Goal: Task Accomplishment & Management: Use online tool/utility

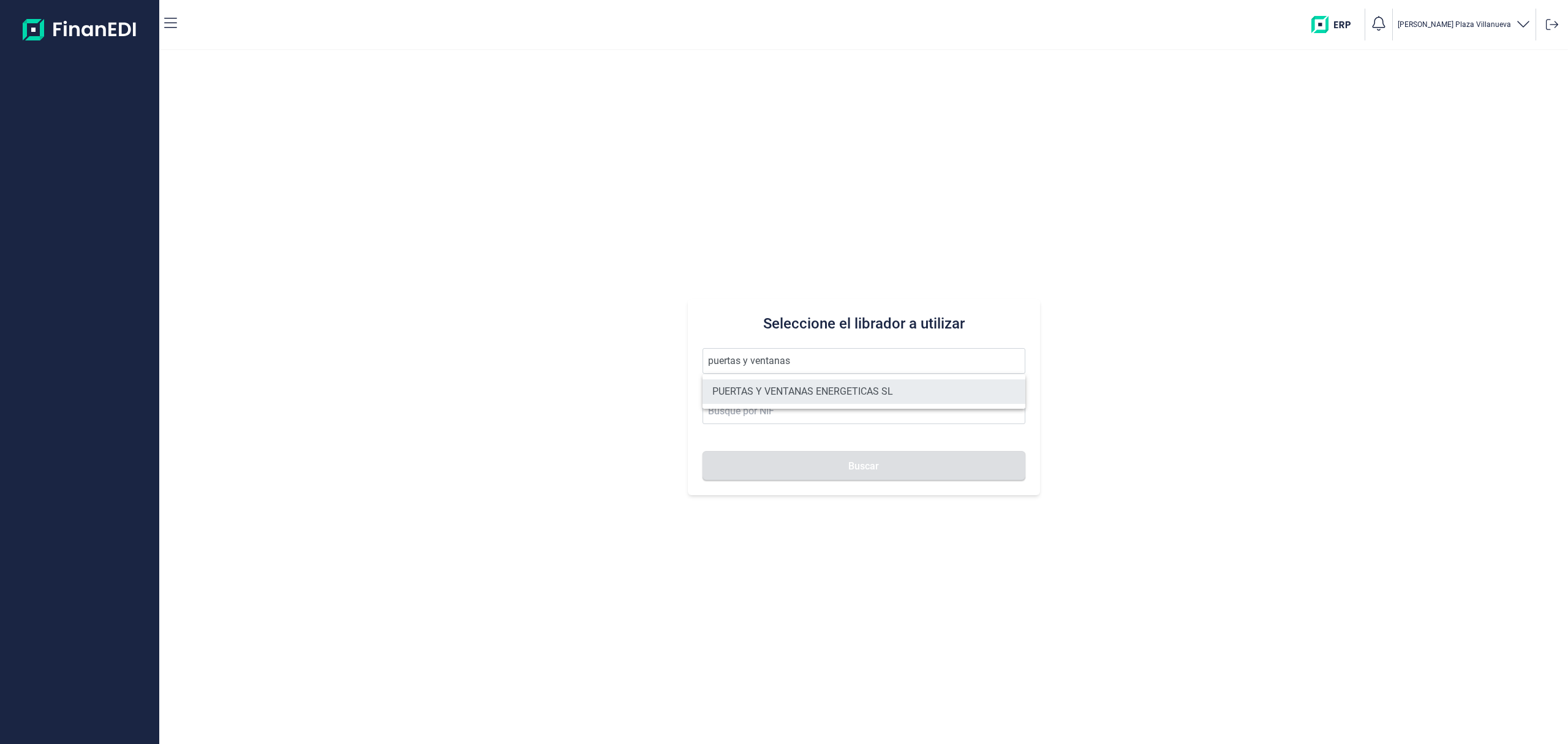
click at [809, 384] on li "PUERTAS Y VENTANAS ENERGETICAS SL" at bounding box center [863, 391] width 322 height 24
type input "PUERTAS Y VENTANAS ENERGETICAS SL"
type input "B14980973"
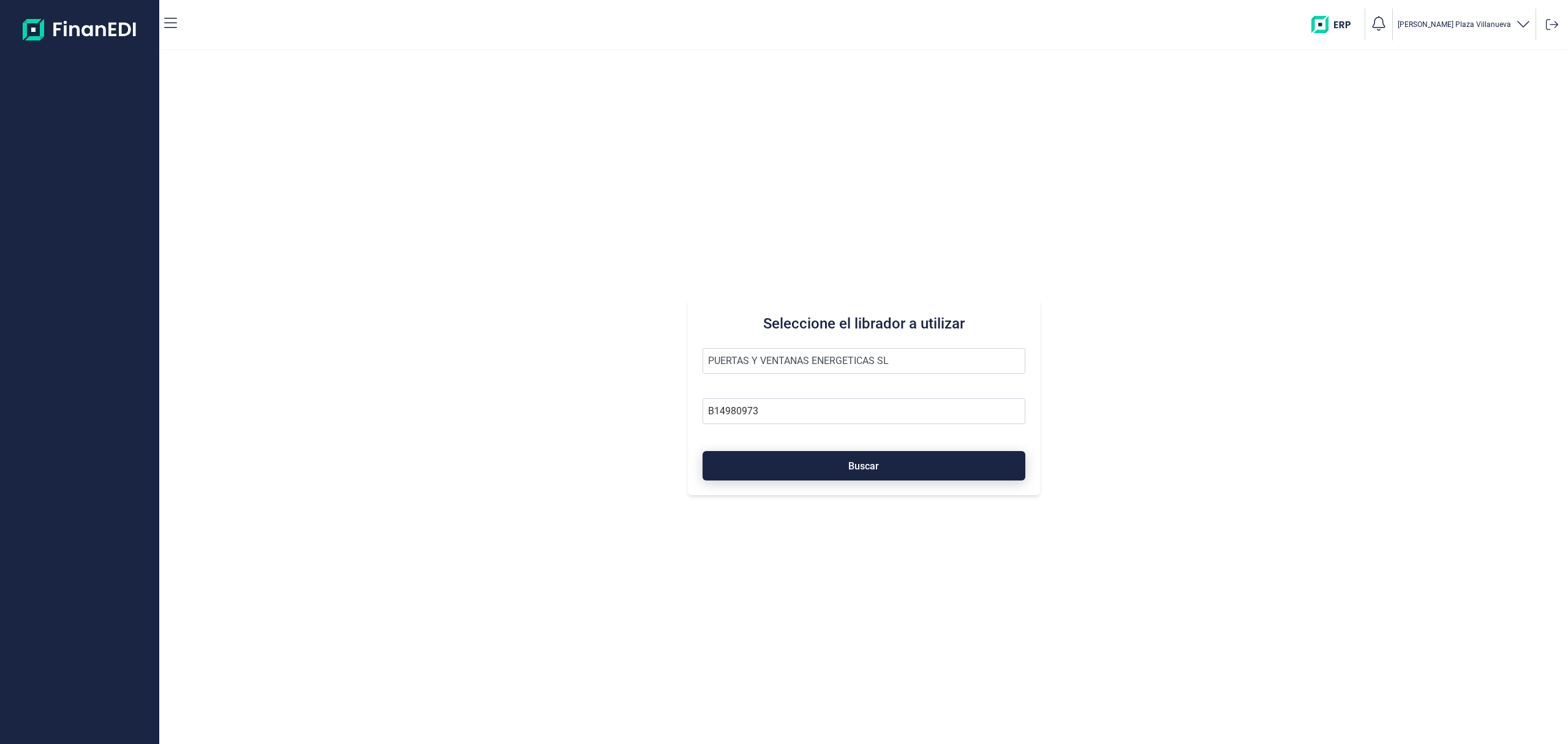
click at [833, 461] on button "Buscar" at bounding box center [863, 465] width 322 height 29
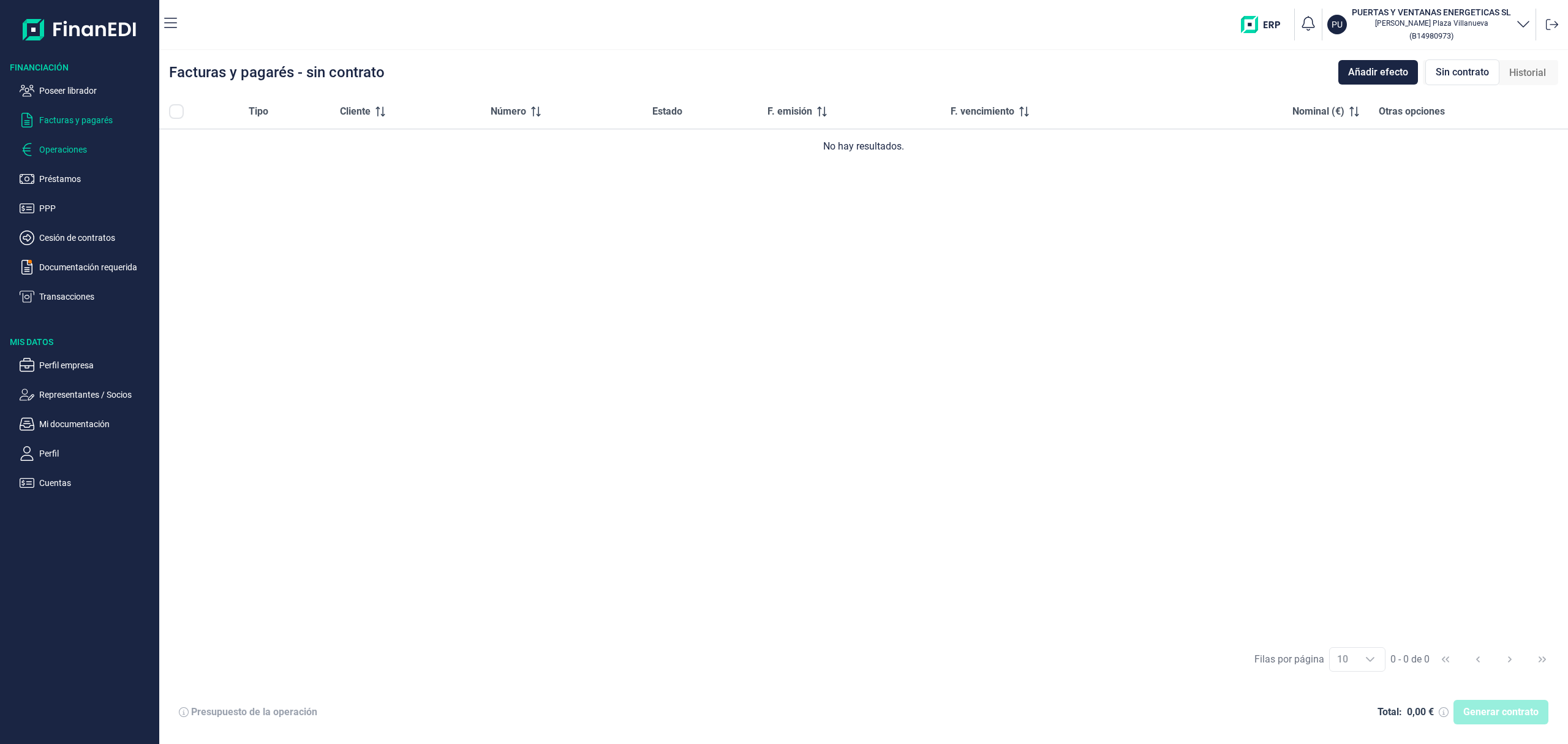
click at [86, 146] on p "Operaciones" at bounding box center [97, 149] width 115 height 15
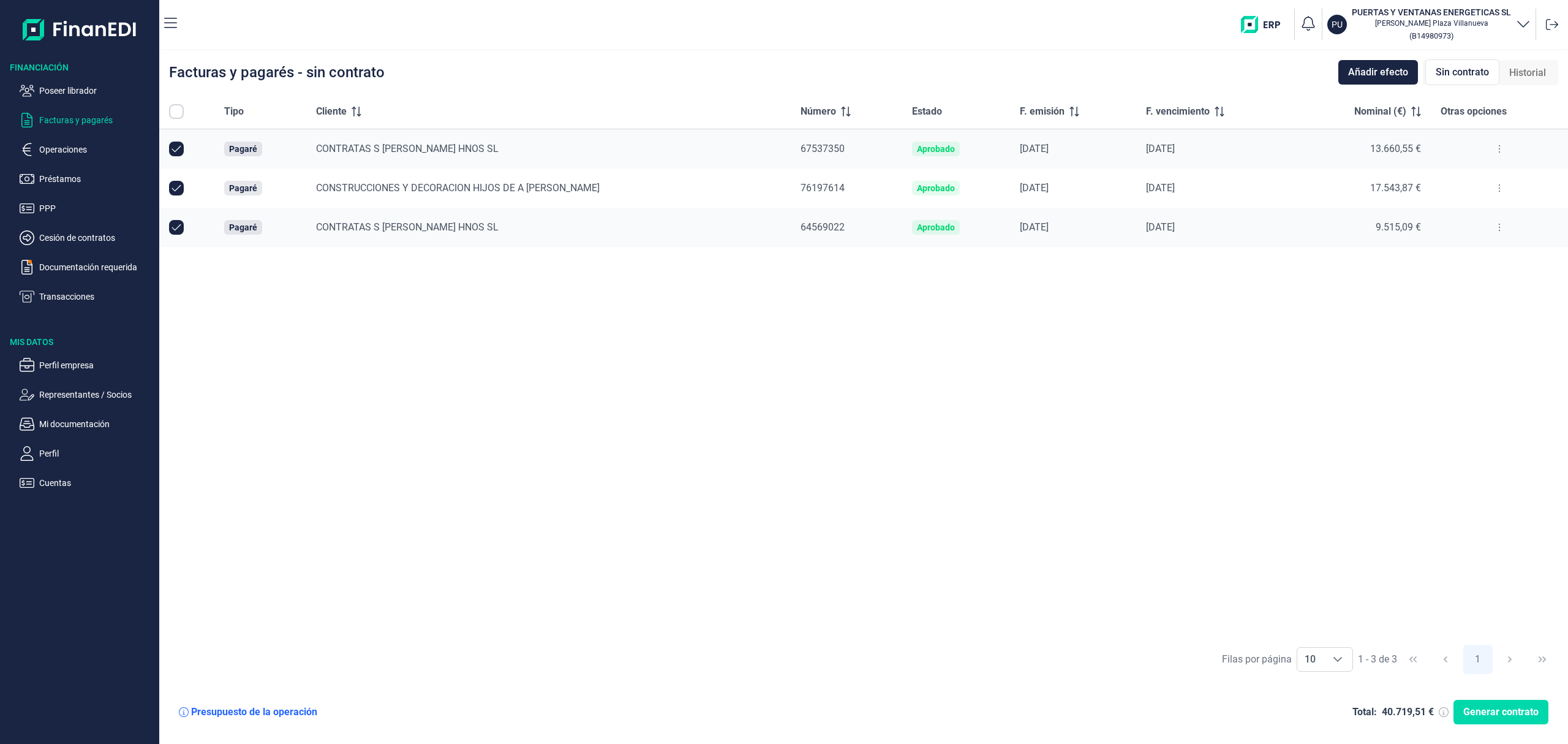
checkbox input "true"
click at [175, 155] on input "Row Unselected null" at bounding box center [176, 149] width 15 height 15
checkbox input "false"
click at [1515, 710] on span "Generar contrato" at bounding box center [1501, 711] width 76 height 15
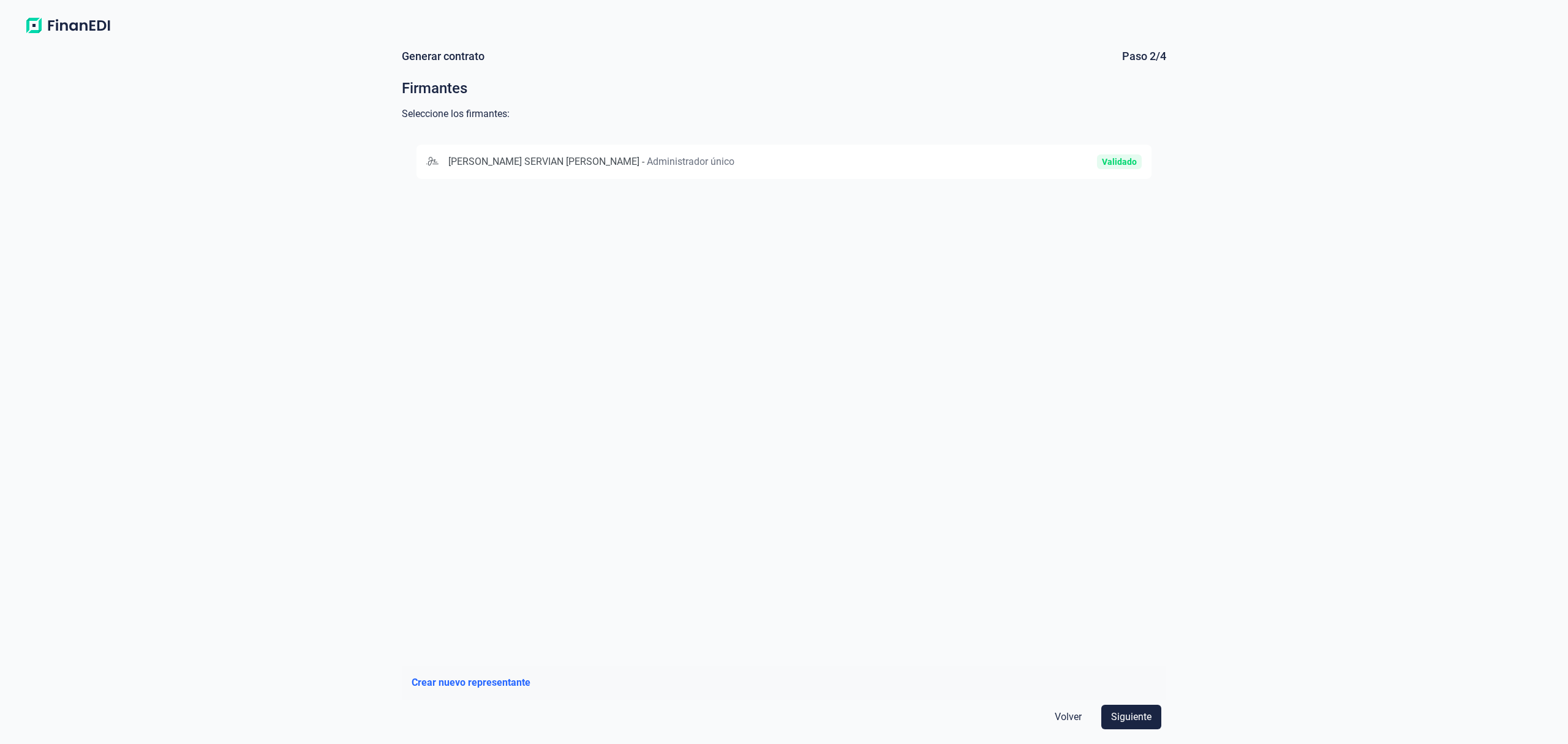
drag, startPoint x: 714, startPoint y: 144, endPoint x: 710, endPoint y: 157, distance: 13.6
click at [713, 151] on div "[PERSON_NAME] SERVIAN [PERSON_NAME] - Administrador único Validado" at bounding box center [783, 392] width 764 height 526
click at [709, 160] on div "[PERSON_NAME] SERVIAN [PERSON_NAME] - Administrador único" at bounding box center [665, 162] width 477 height 15
click at [1142, 702] on div "Volver Siguiente" at bounding box center [783, 716] width 764 height 34
click at [1142, 713] on span "Siguiente" at bounding box center [1130, 716] width 40 height 15
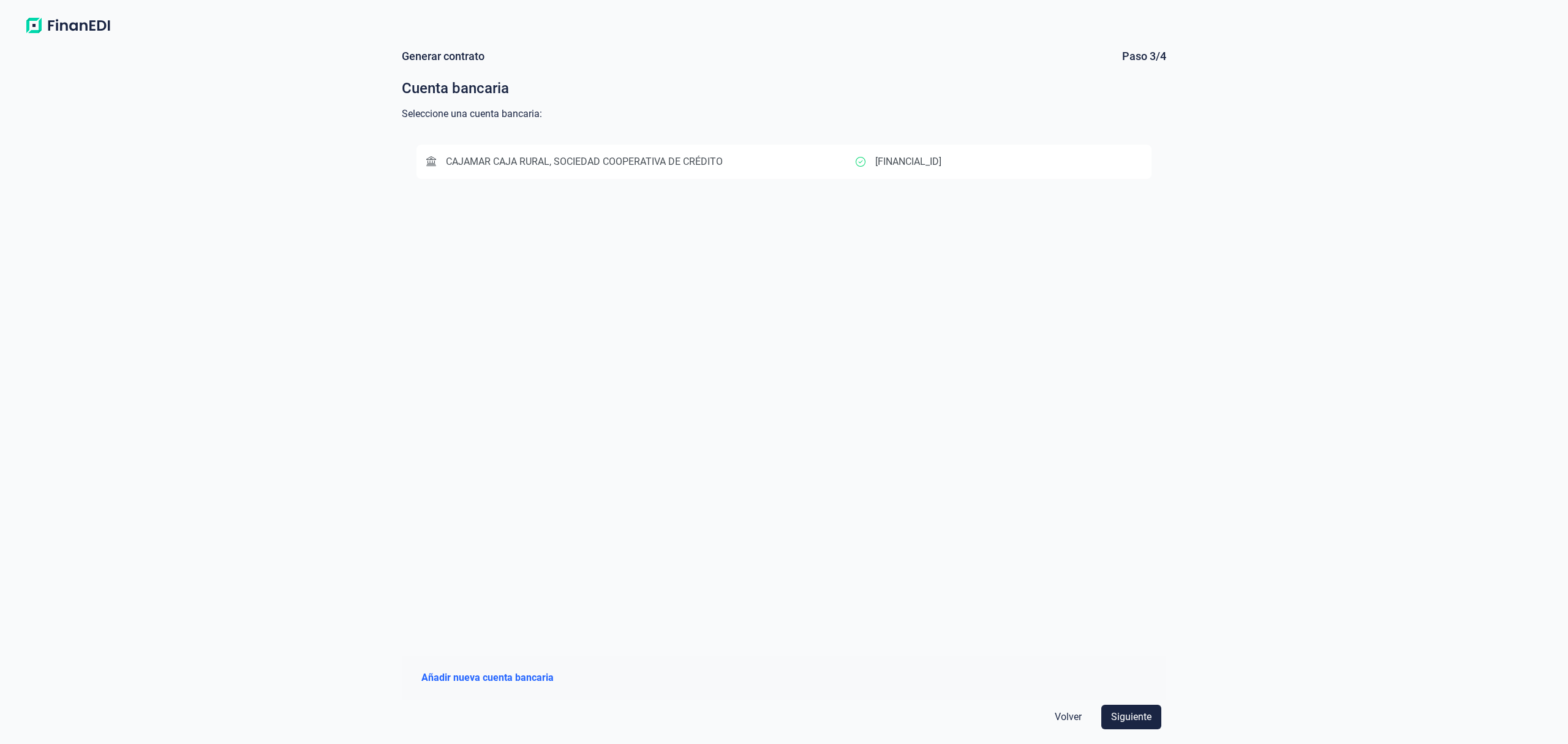
click at [732, 146] on button "CAJAMAR CAJA RURAL, SOCIEDAD COOPERATIVA DE CRÉDITO [FINANCIAL_ID]" at bounding box center [783, 162] width 735 height 34
click at [1132, 716] on span "Siguiente" at bounding box center [1130, 716] width 40 height 15
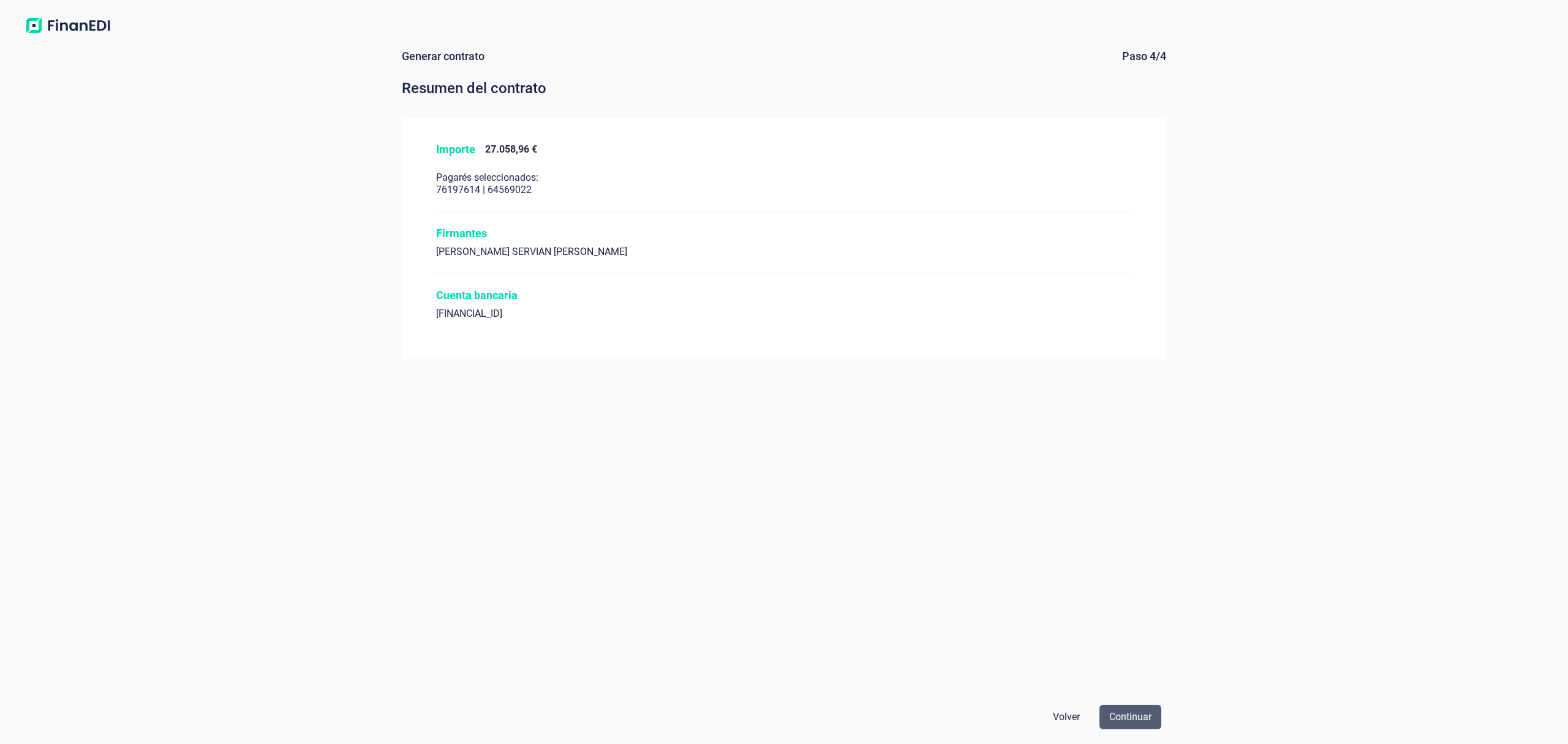
click at [1136, 719] on span "Continuar" at bounding box center [1130, 716] width 42 height 15
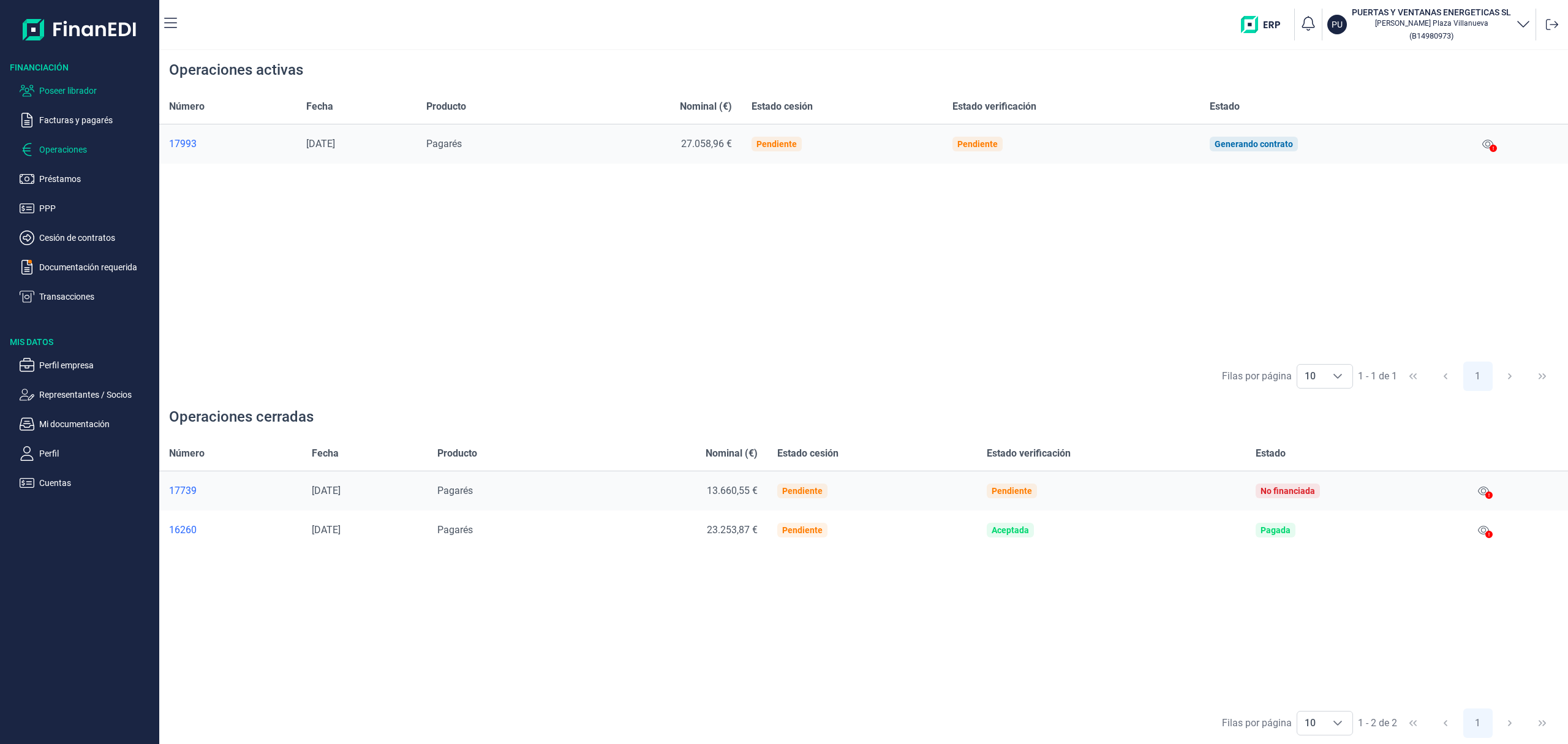
click at [63, 92] on p "Poseer librador" at bounding box center [97, 90] width 115 height 15
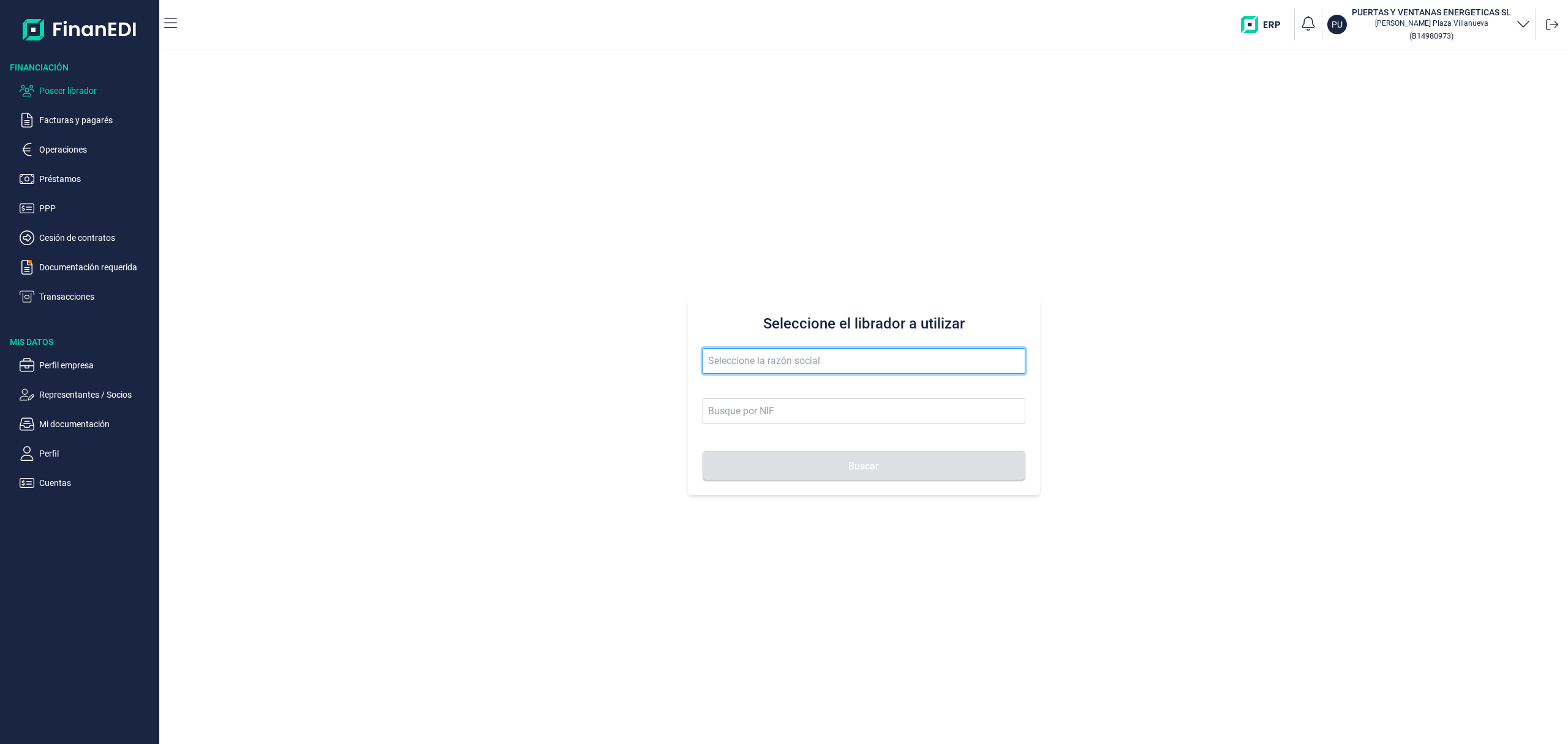
click at [756, 361] on input "text" at bounding box center [863, 361] width 322 height 26
click at [702, 451] on button "Buscar" at bounding box center [863, 465] width 322 height 29
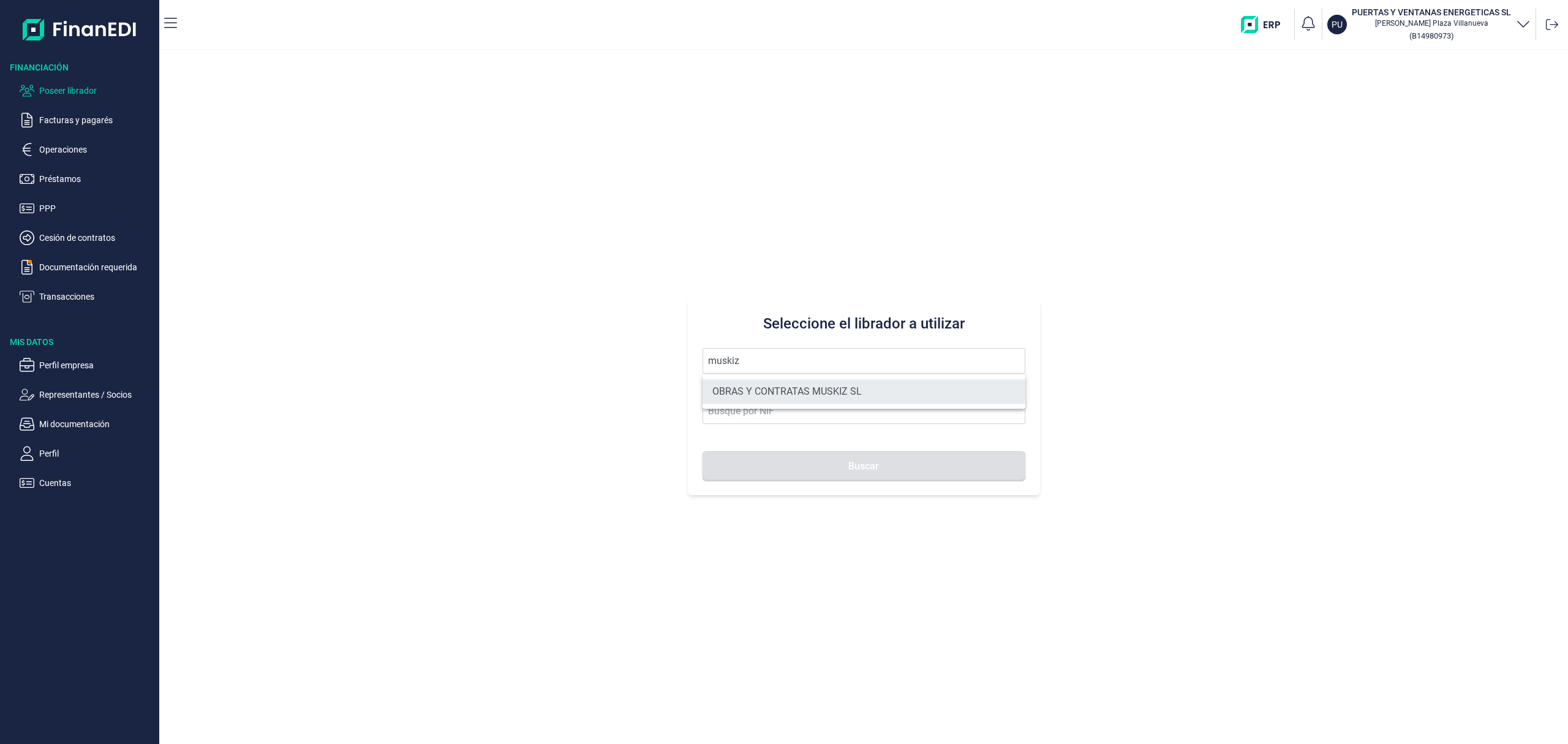
click at [818, 390] on li "OBRAS Y CONTRATAS MUSKIZ SL" at bounding box center [863, 391] width 322 height 24
type input "OBRAS Y CONTRATAS MUSKIZ SL"
type input "B95673927"
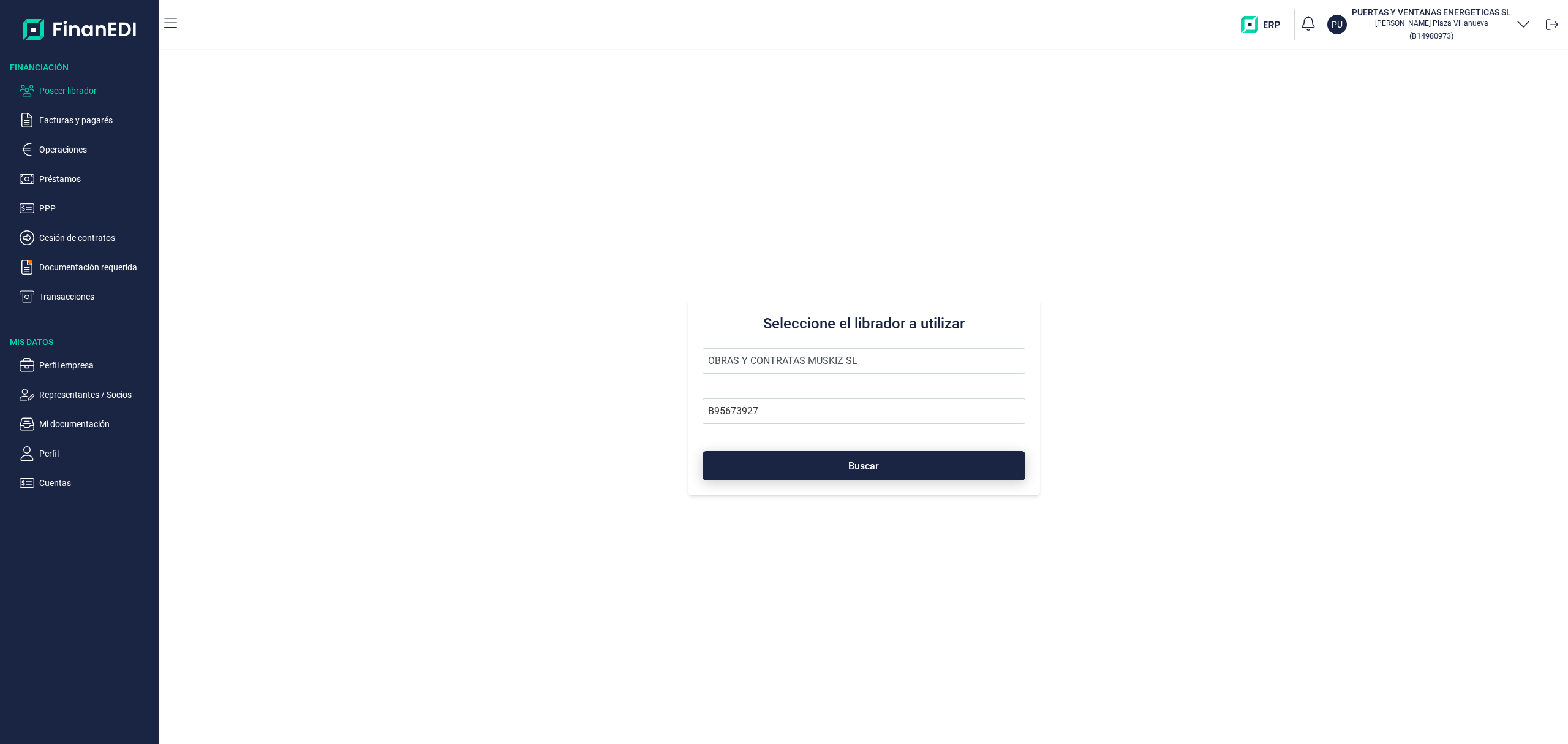
click at [856, 461] on span "Buscar" at bounding box center [864, 465] width 31 height 9
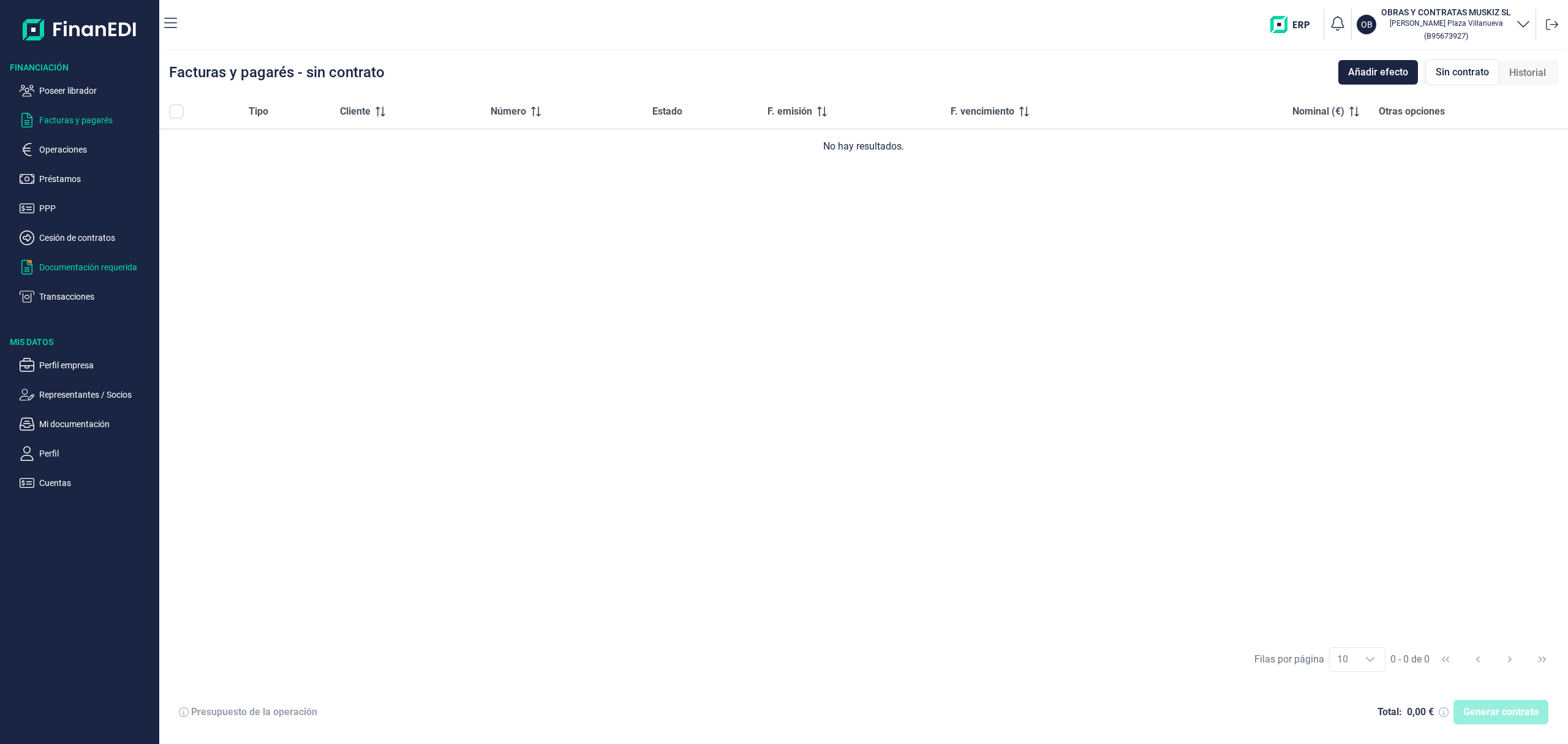
click at [89, 267] on p "Documentación requerida" at bounding box center [97, 267] width 115 height 15
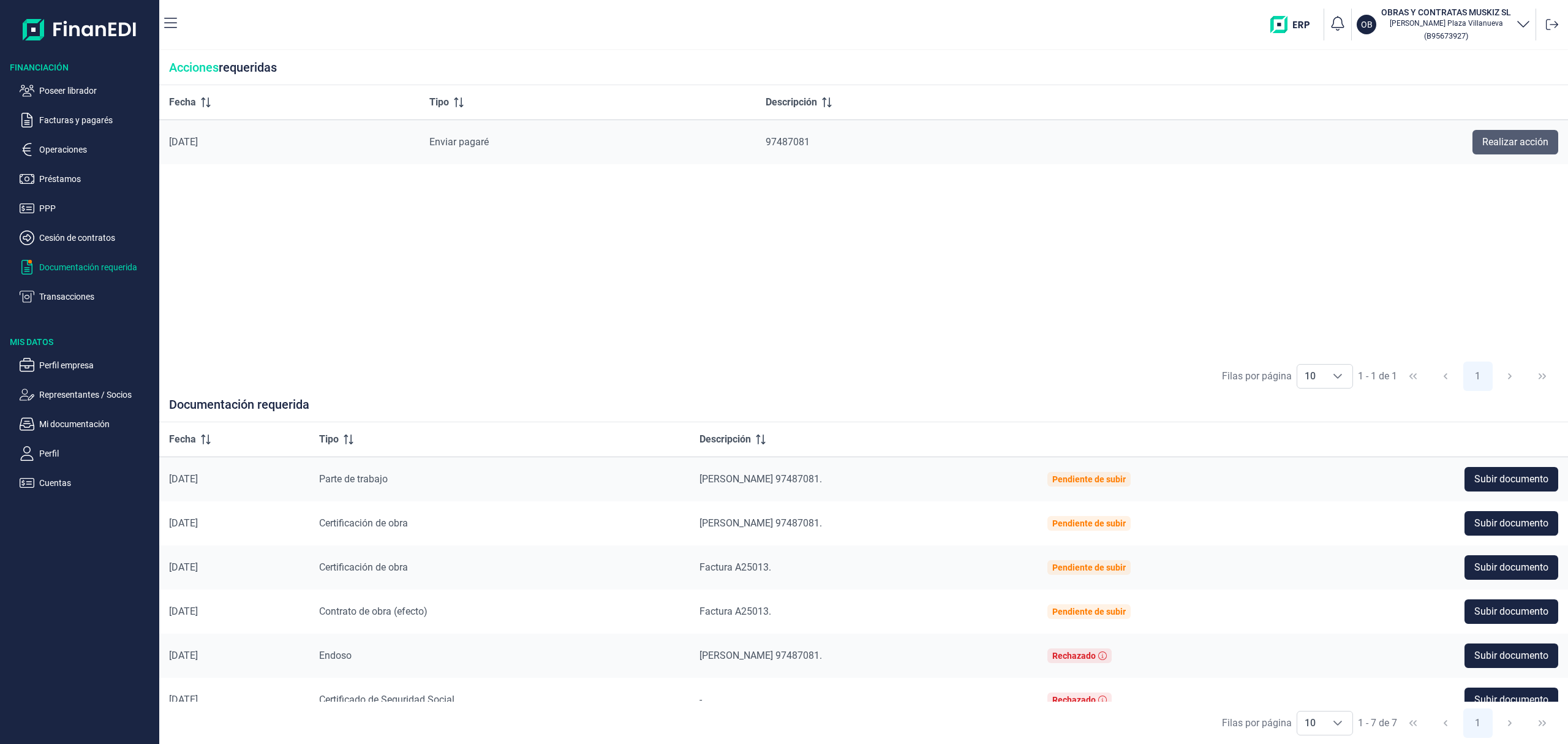
click at [1508, 142] on span "Realizar acción" at bounding box center [1515, 142] width 66 height 15
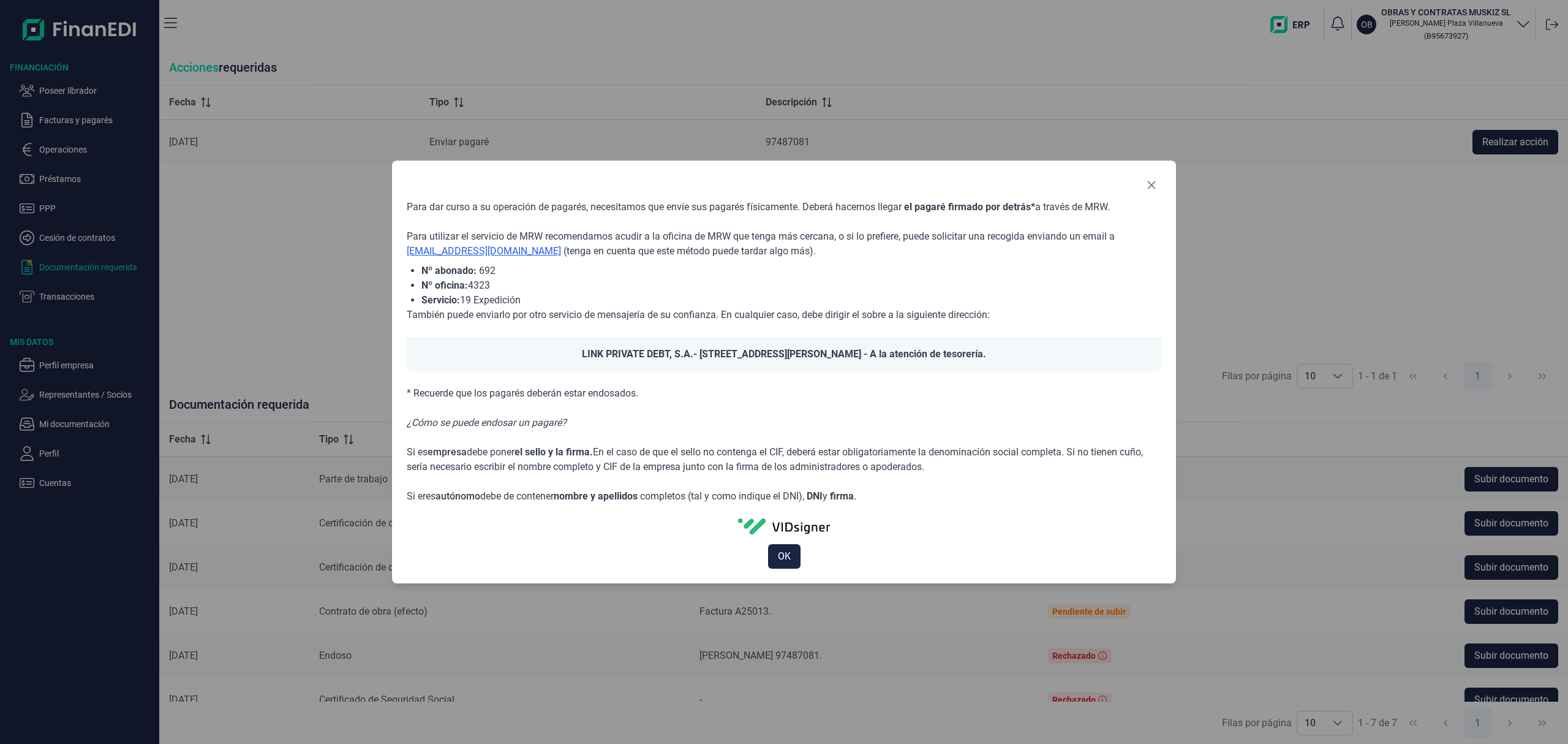
drag, startPoint x: 788, startPoint y: 560, endPoint x: 781, endPoint y: 549, distance: 13.0
click at [787, 556] on span "OK" at bounding box center [784, 556] width 13 height 15
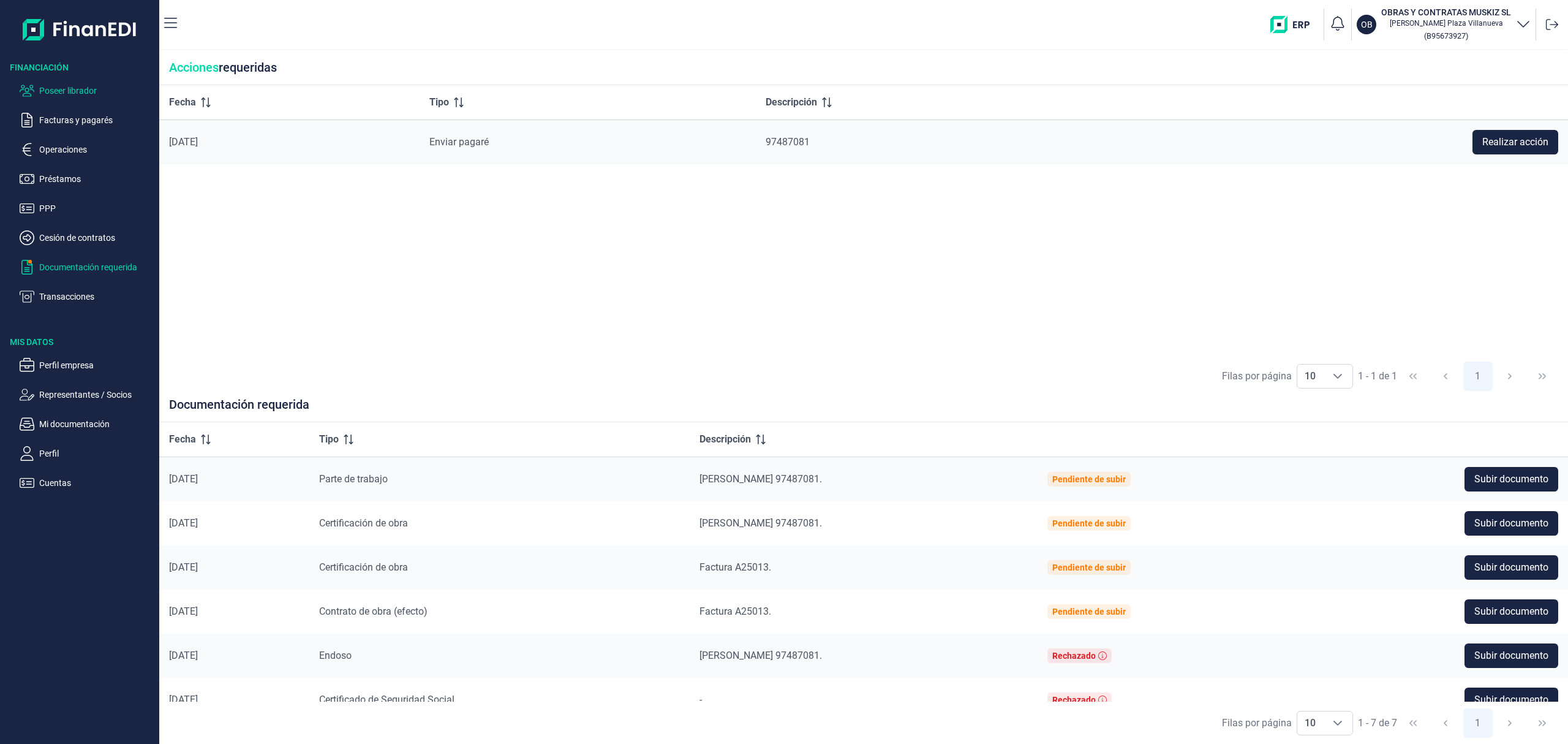
drag, startPoint x: 122, startPoint y: 89, endPoint x: 133, endPoint y: 97, distance: 13.6
click at [121, 89] on p "Poseer librador" at bounding box center [97, 90] width 115 height 15
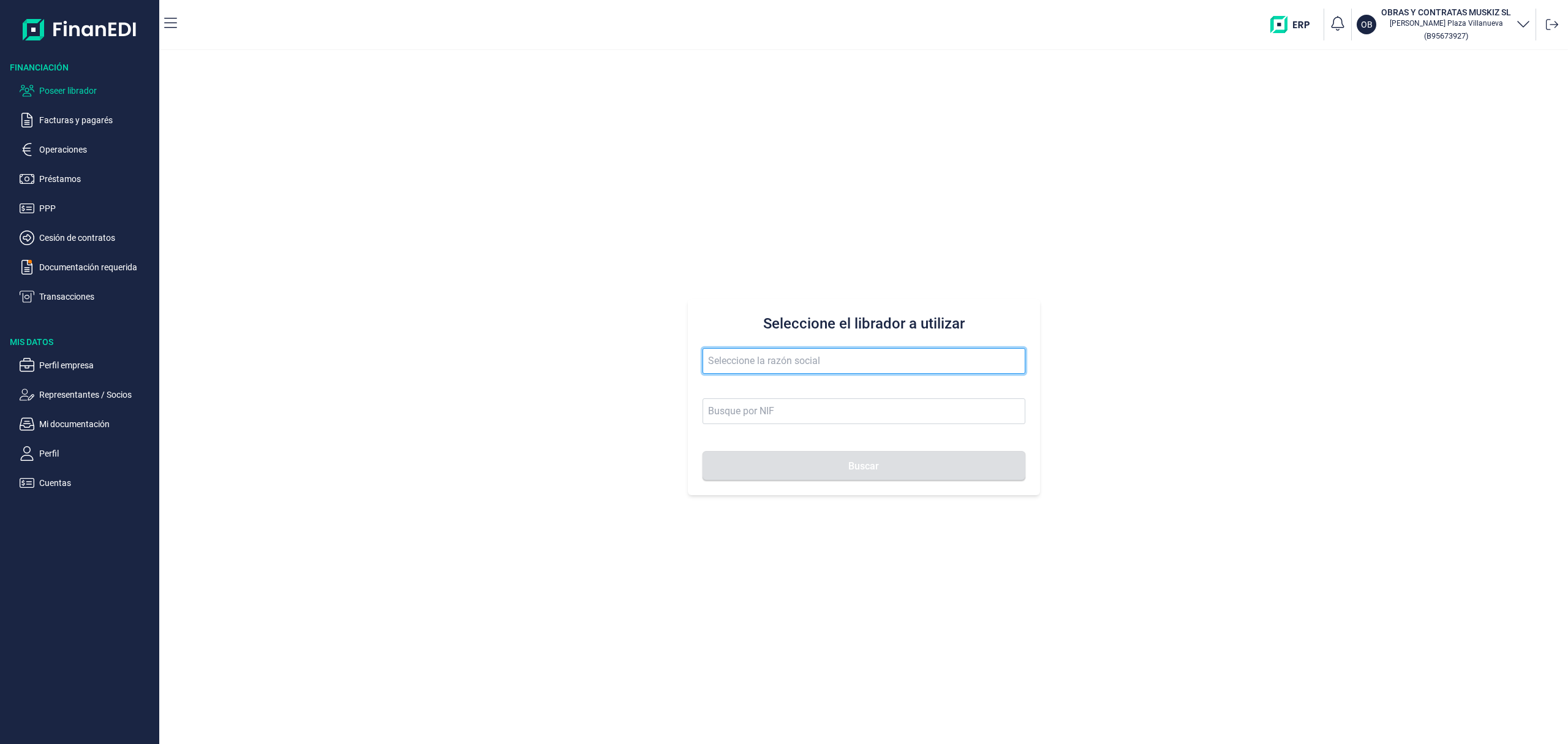
click at [716, 359] on input "text" at bounding box center [863, 361] width 322 height 26
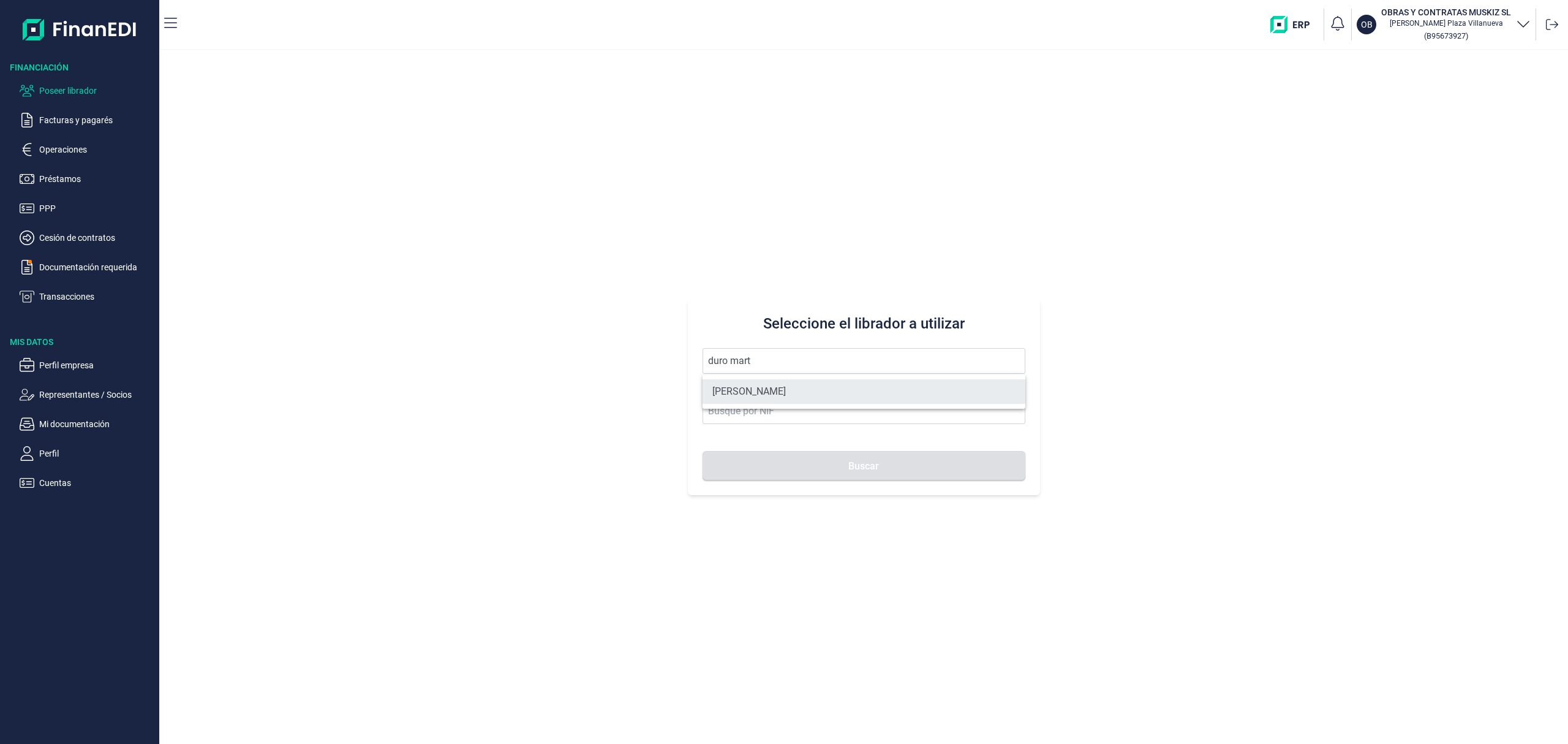
click at [773, 385] on li "[PERSON_NAME]" at bounding box center [863, 391] width 322 height 24
type input "[PERSON_NAME]"
type input "B70453311"
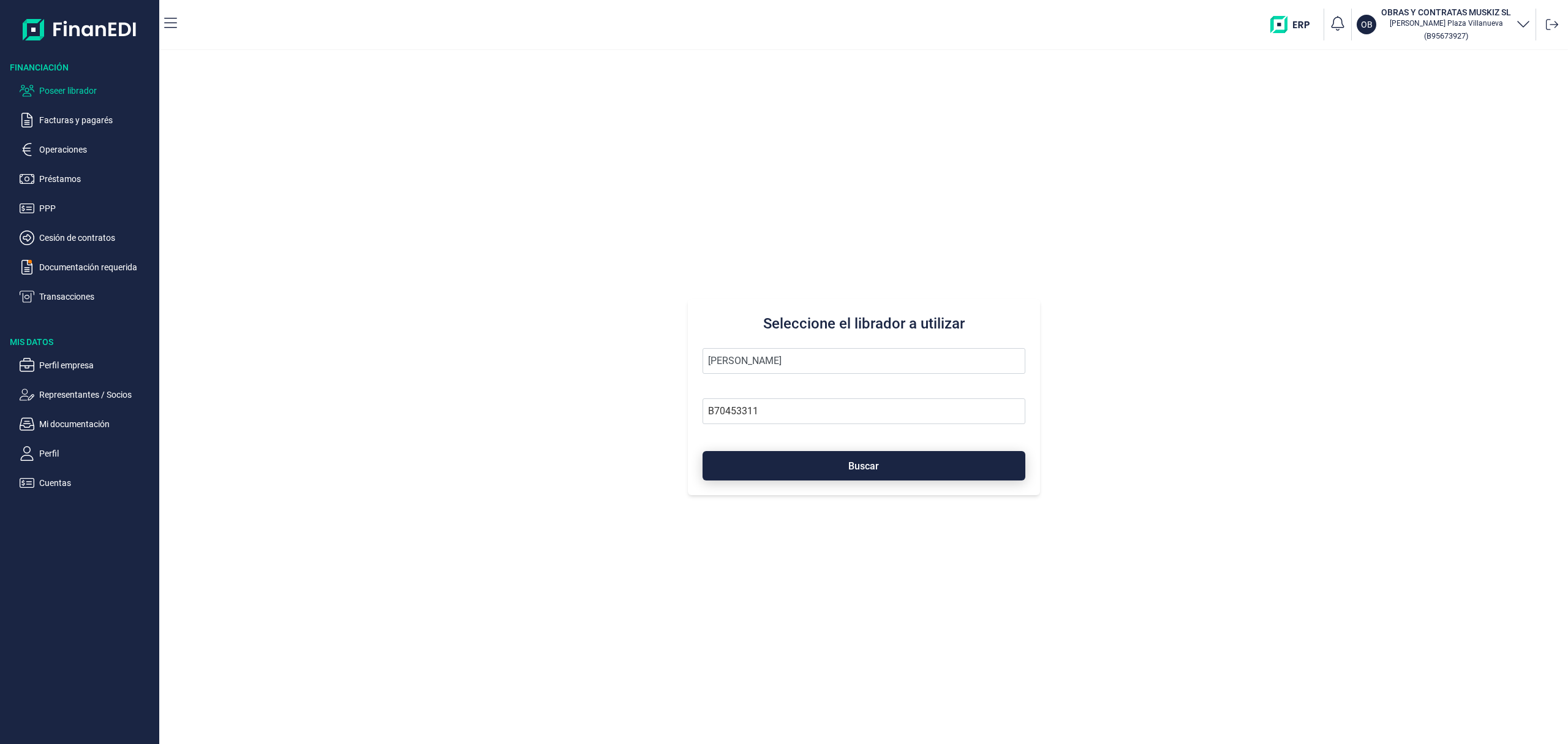
click at [793, 459] on button "Buscar" at bounding box center [863, 465] width 322 height 29
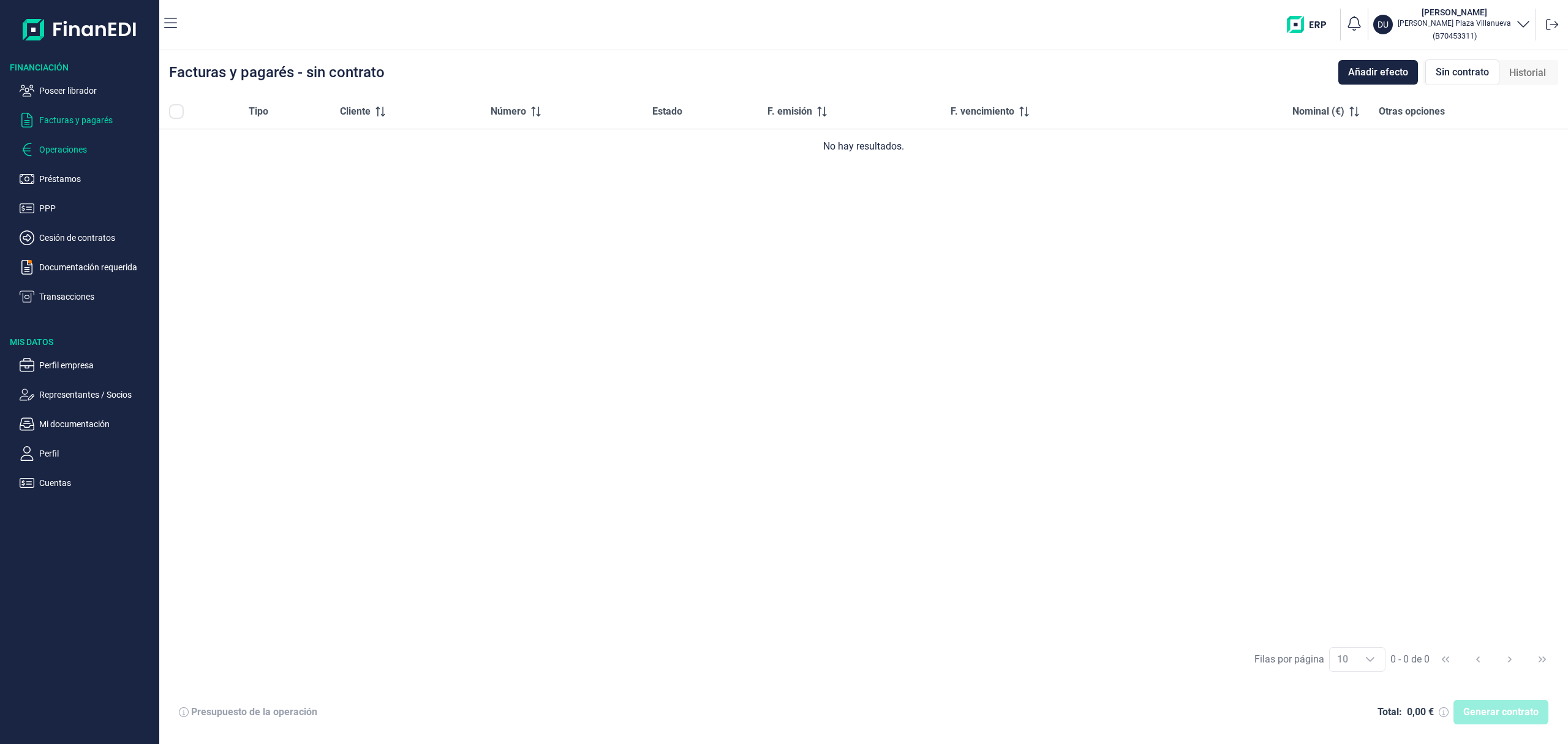
click at [79, 144] on p "Operaciones" at bounding box center [97, 149] width 115 height 15
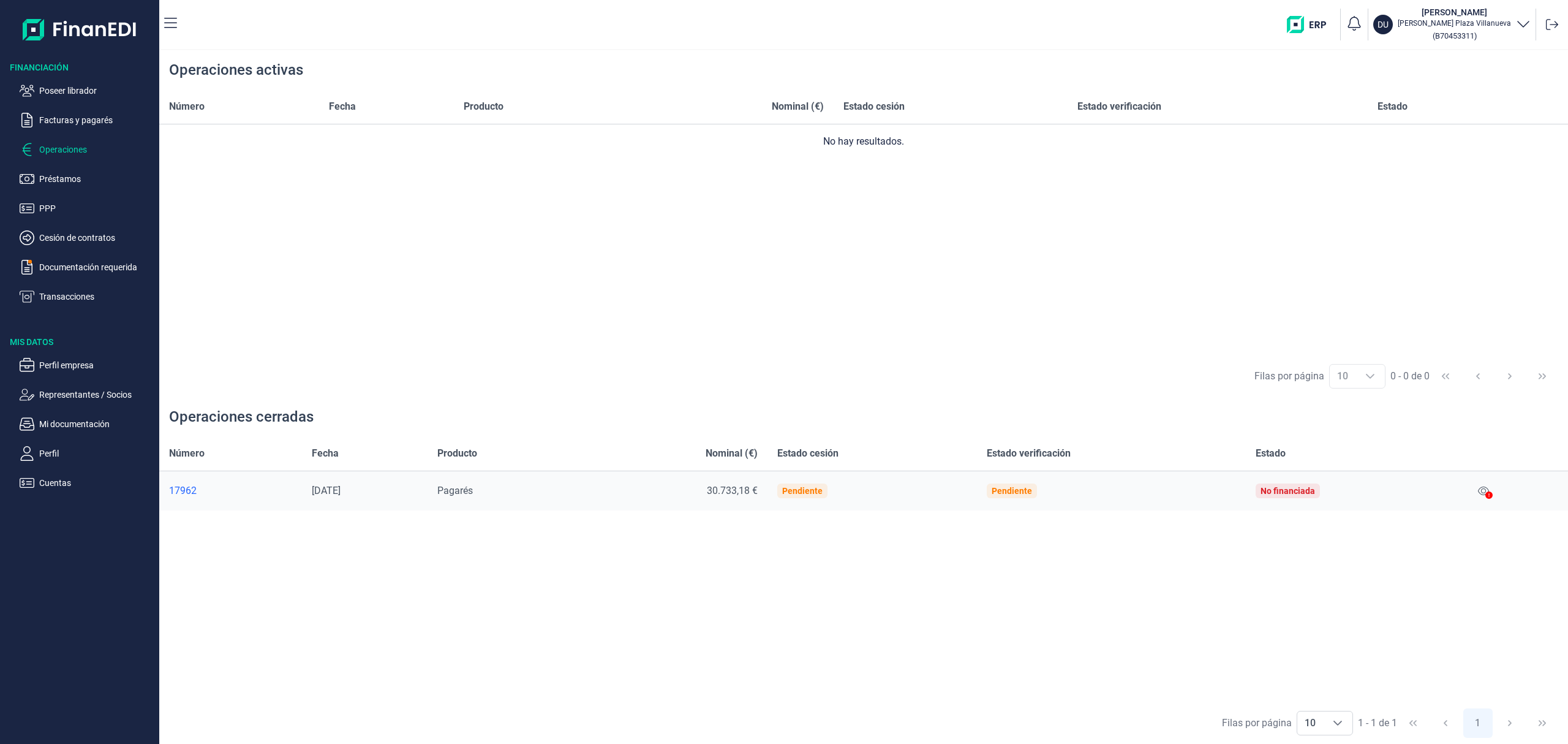
drag, startPoint x: 77, startPoint y: 87, endPoint x: 135, endPoint y: 103, distance: 60.2
click at [77, 86] on p "Poseer librador" at bounding box center [97, 90] width 115 height 15
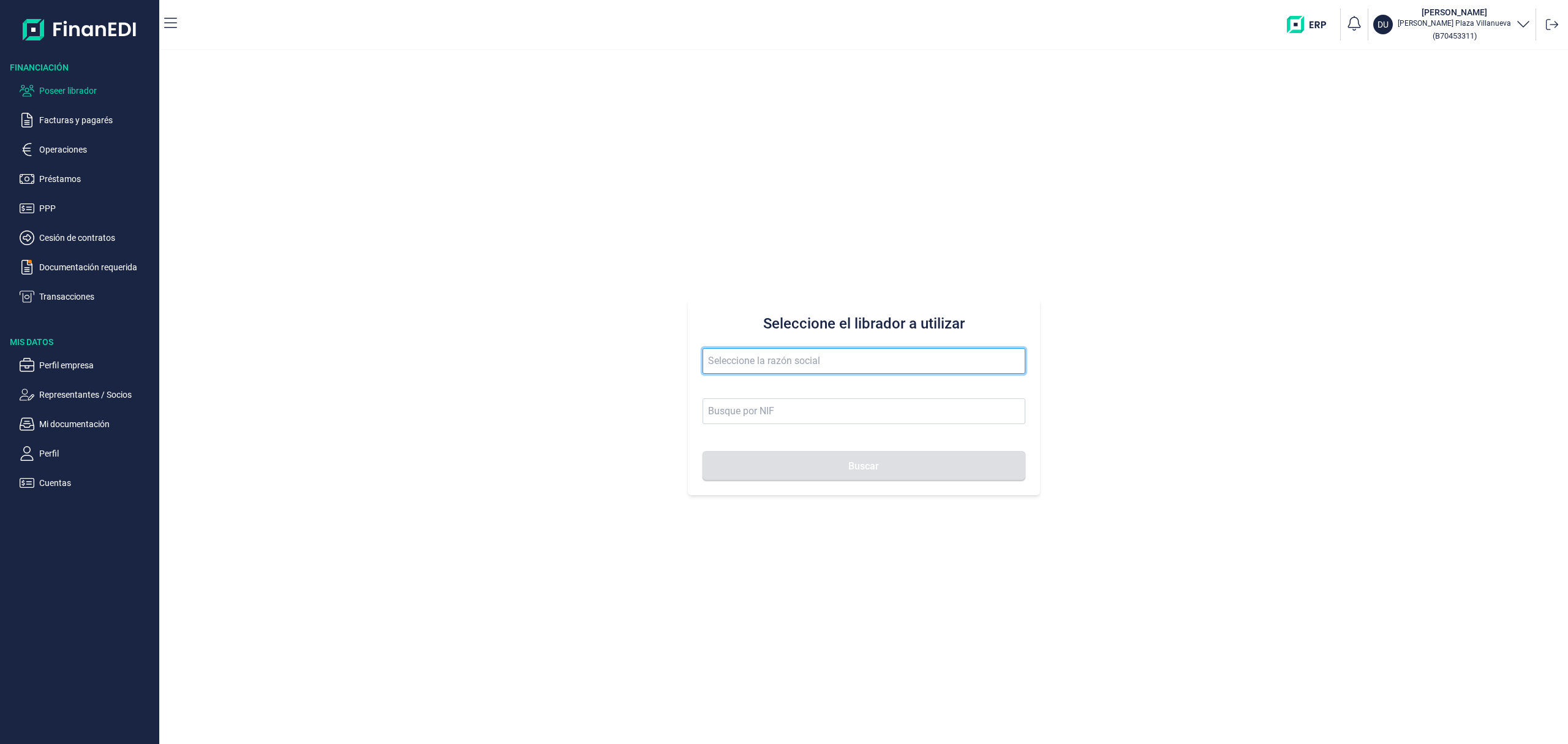
drag, startPoint x: 765, startPoint y: 361, endPoint x: 776, endPoint y: 346, distance: 18.6
click at [768, 356] on input "text" at bounding box center [863, 361] width 322 height 26
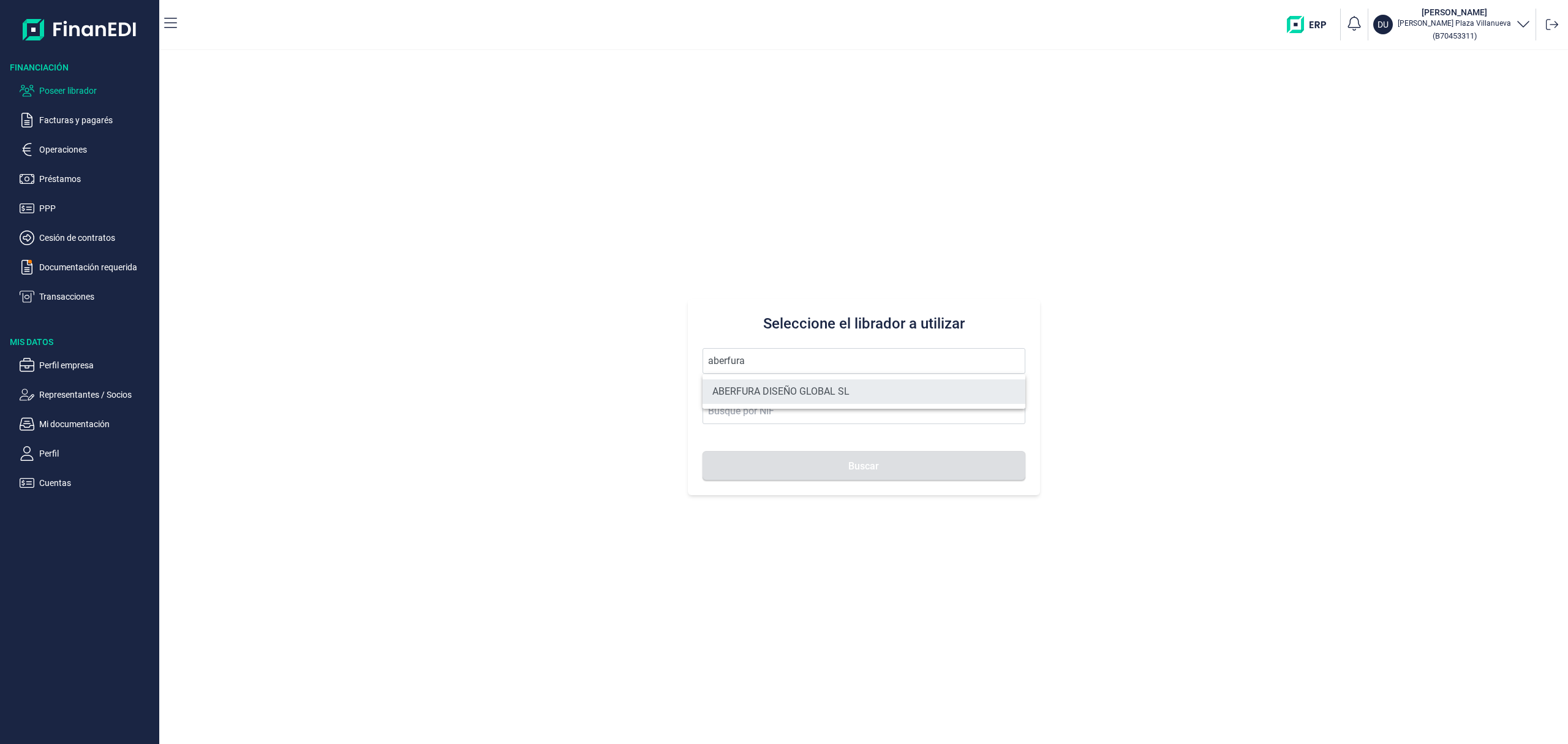
click at [779, 388] on li "ABERFURA DISEÑO GLOBAL SL" at bounding box center [863, 391] width 322 height 24
type input "ABERFURA DISEÑO GLOBAL SL"
type input "B93696086"
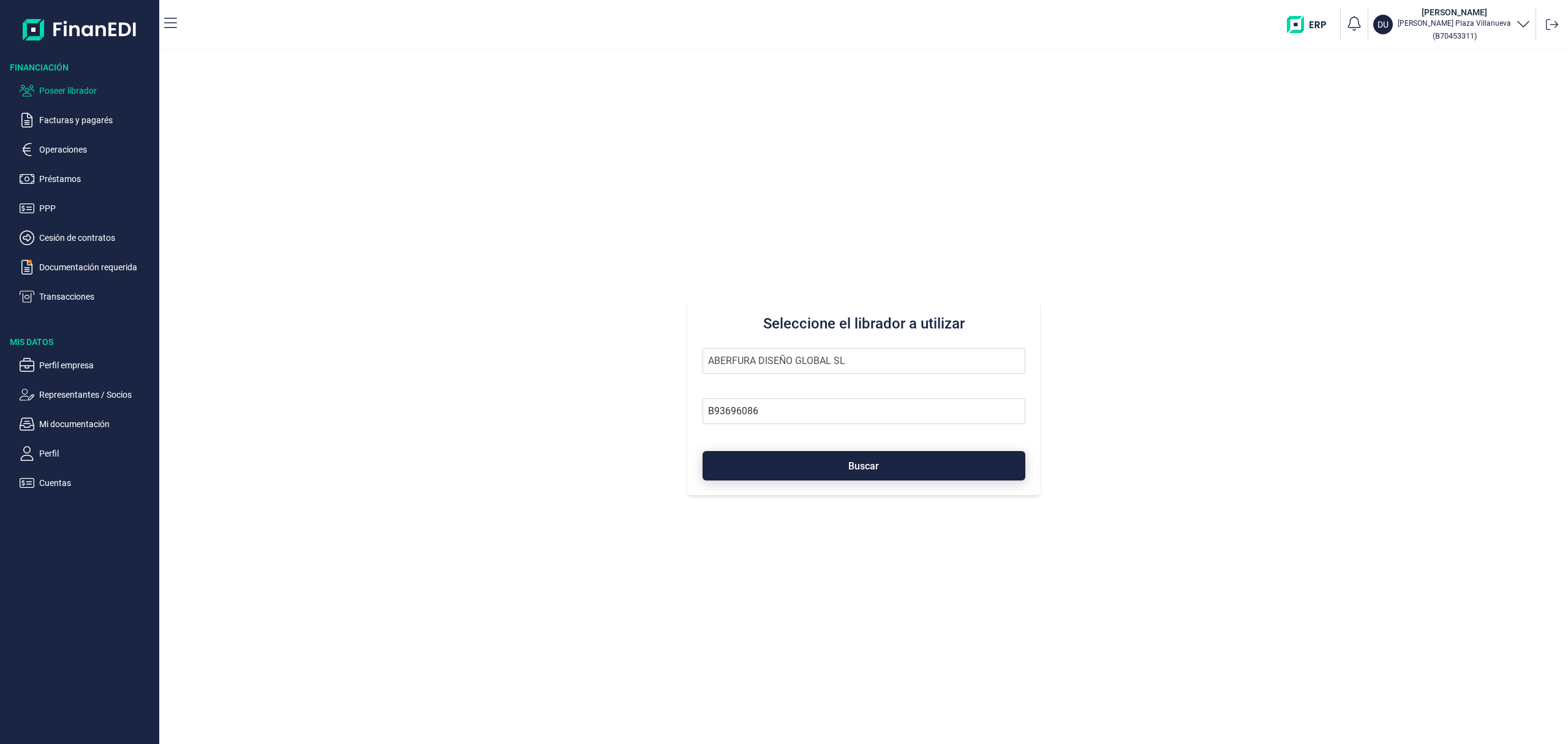
click at [821, 474] on button "Buscar" at bounding box center [863, 465] width 322 height 29
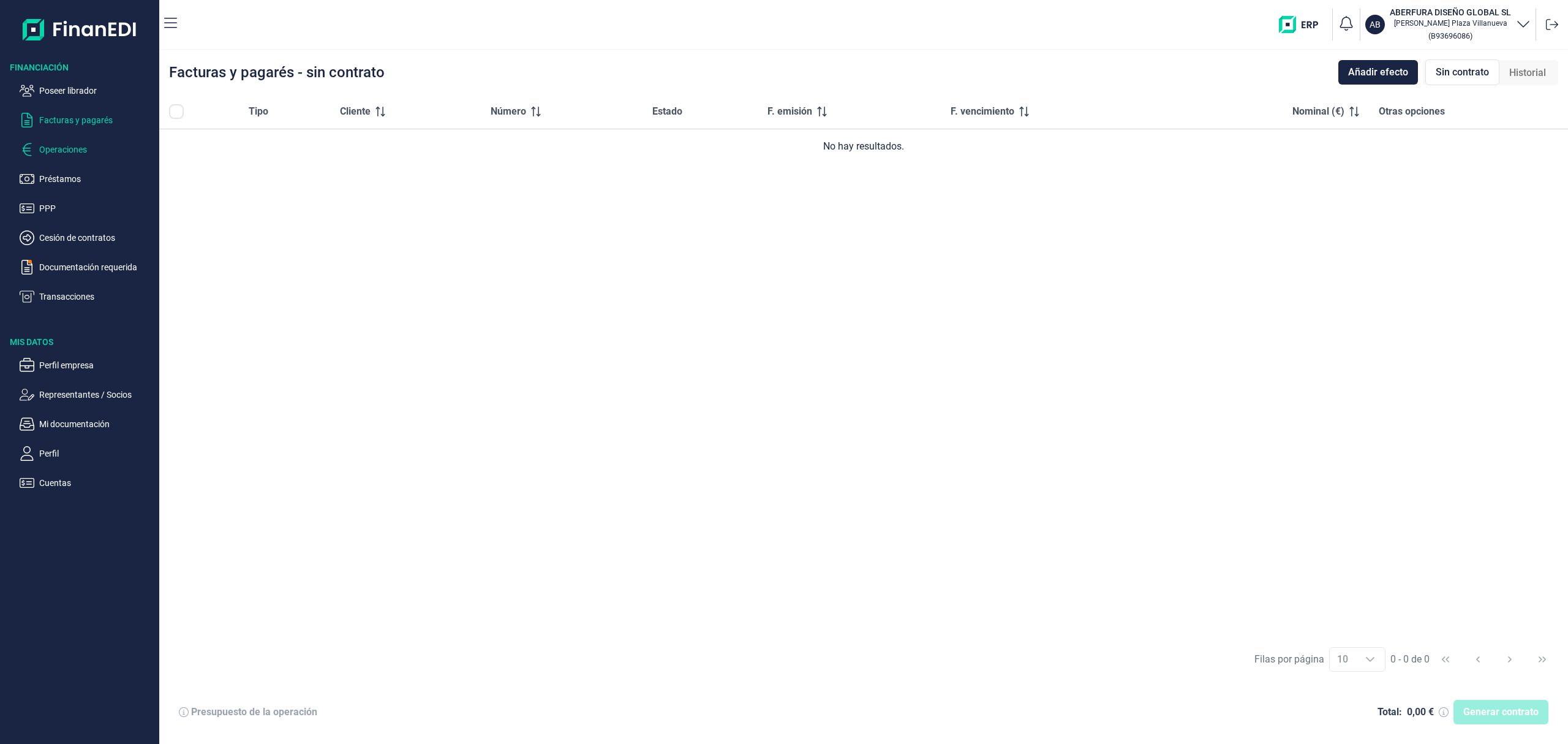
click at [64, 148] on p "Operaciones" at bounding box center [97, 149] width 115 height 15
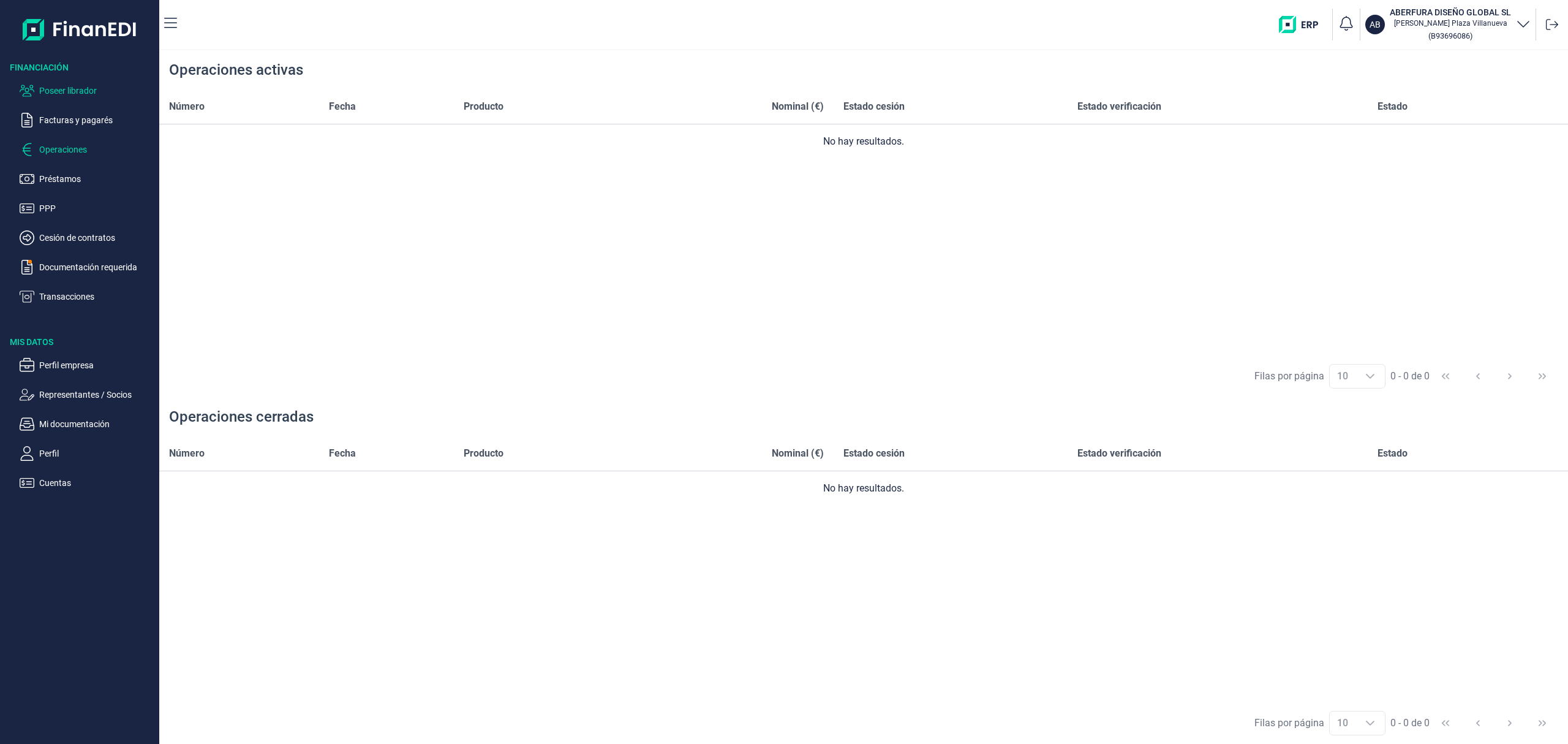
click at [86, 86] on p "Poseer librador" at bounding box center [97, 90] width 115 height 15
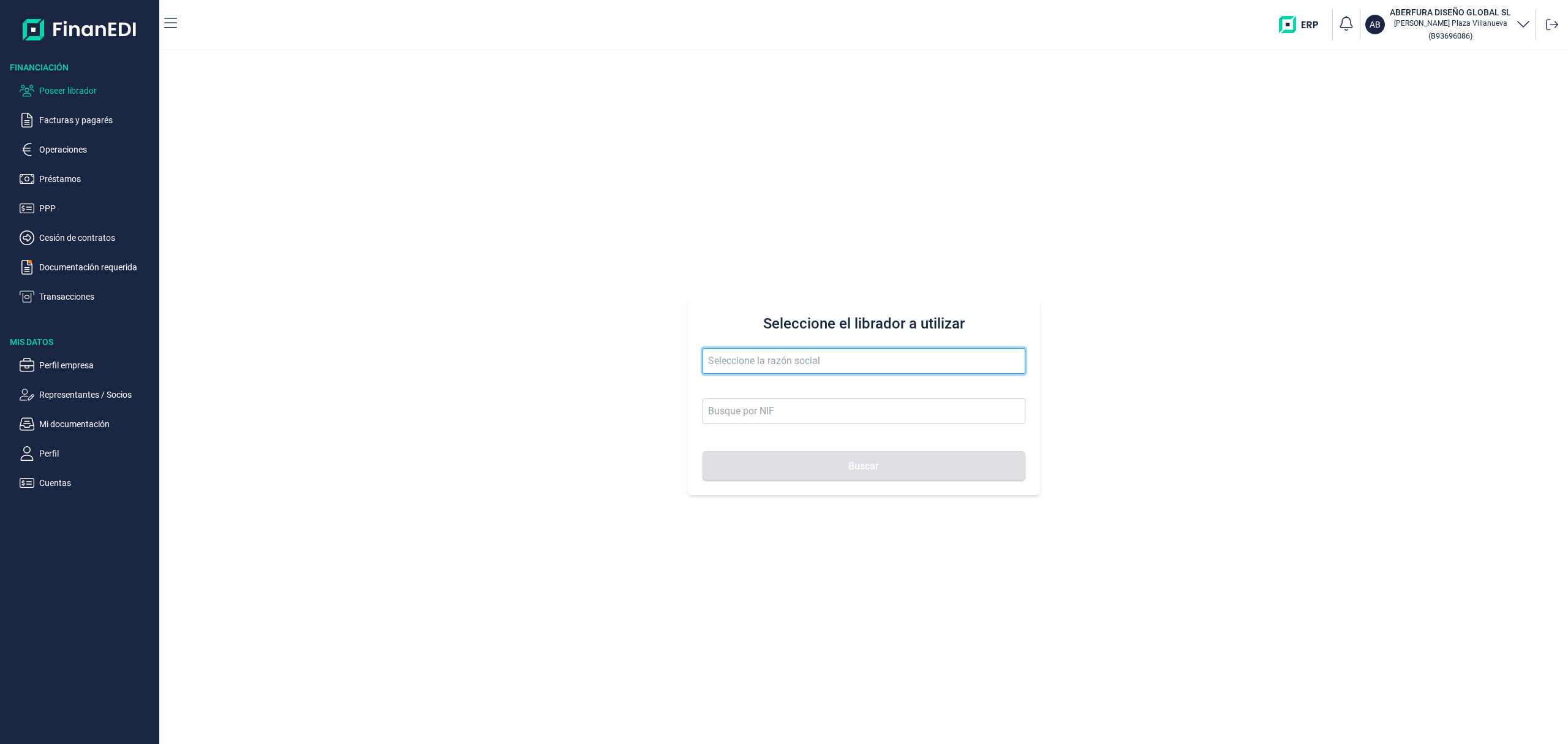
click at [756, 367] on input "text" at bounding box center [863, 361] width 322 height 26
click at [828, 384] on li "OBRAS Y CONTRATAS MUSKIZ SL" at bounding box center [863, 391] width 322 height 24
type input "OBRAS Y CONTRATAS MUSKIZ SL"
type input "B95673927"
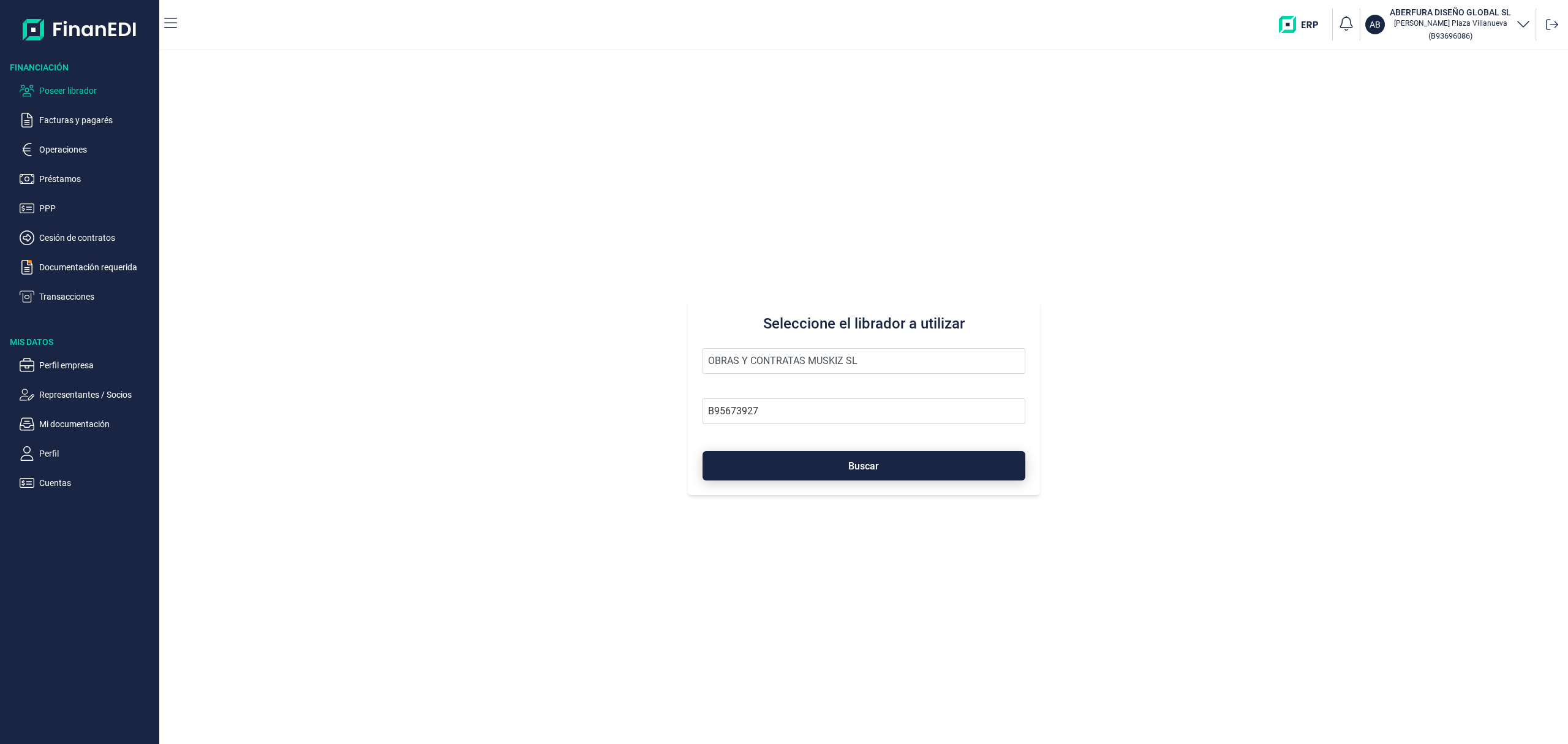
click at [854, 457] on button "Buscar" at bounding box center [863, 465] width 322 height 29
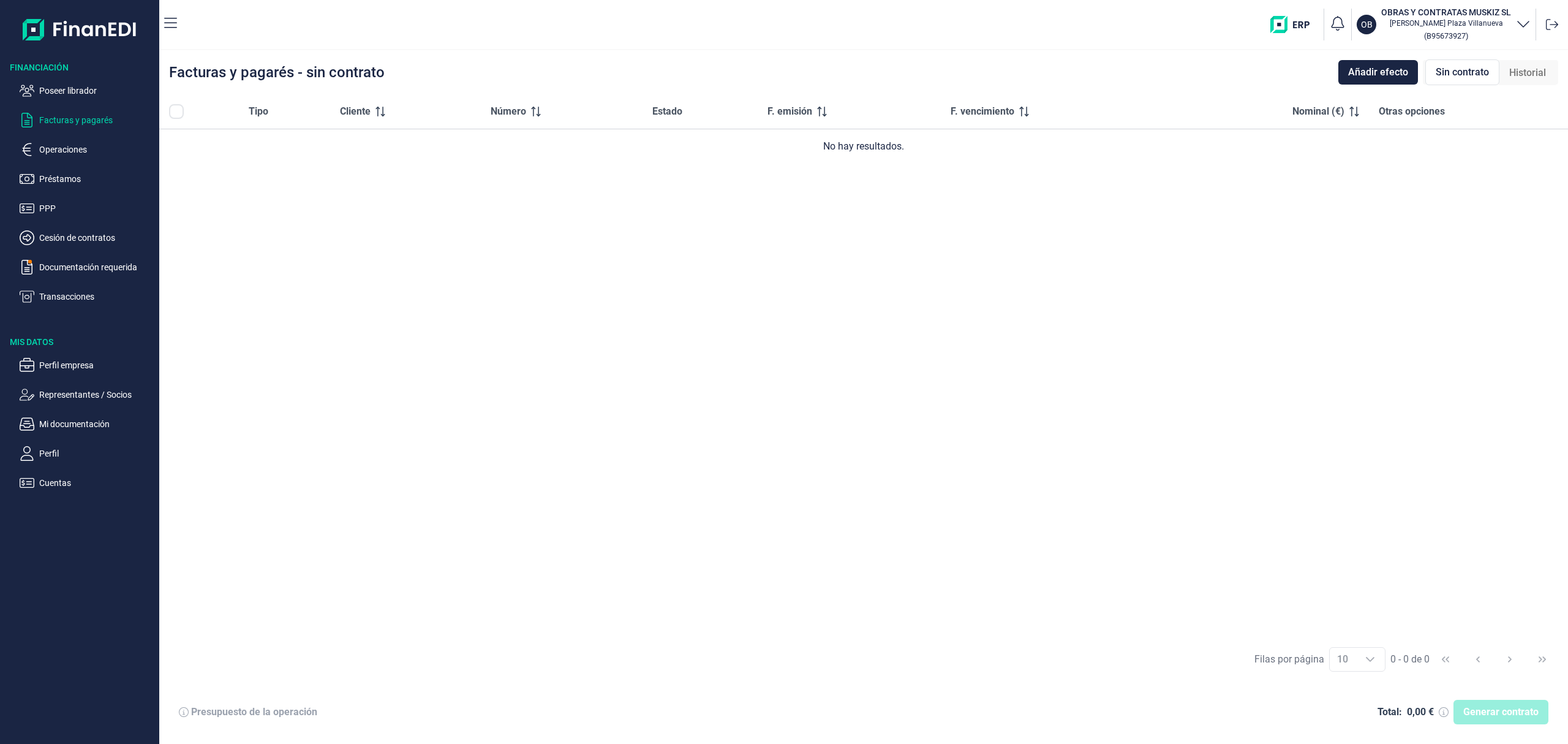
click at [82, 120] on p "Facturas y pagarés" at bounding box center [97, 120] width 115 height 15
click at [71, 152] on p "Operaciones" at bounding box center [97, 149] width 115 height 15
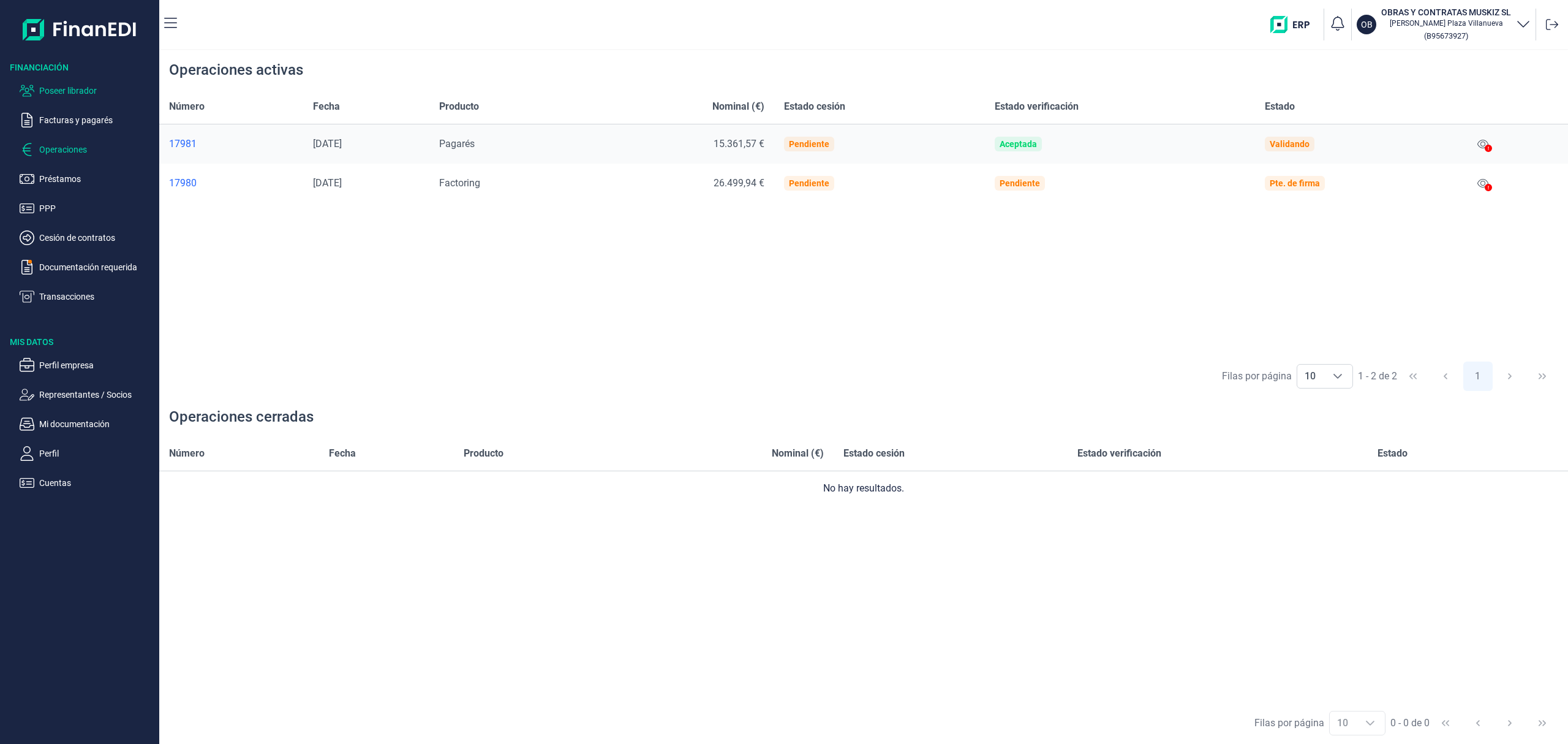
click at [113, 89] on p "Poseer librador" at bounding box center [97, 90] width 115 height 15
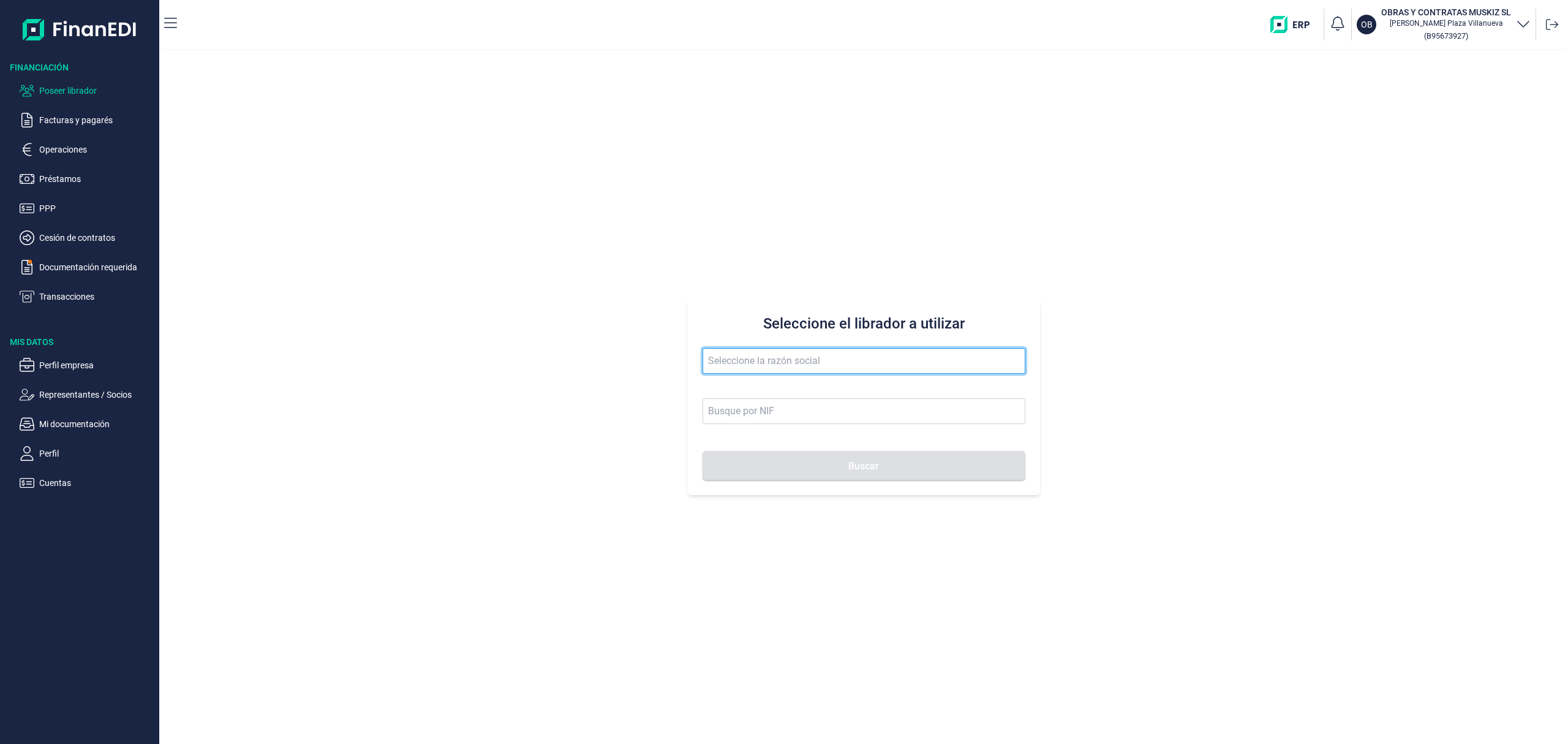
drag, startPoint x: 775, startPoint y: 354, endPoint x: 759, endPoint y: 340, distance: 21.3
click at [769, 354] on input "text" at bounding box center [863, 361] width 322 height 26
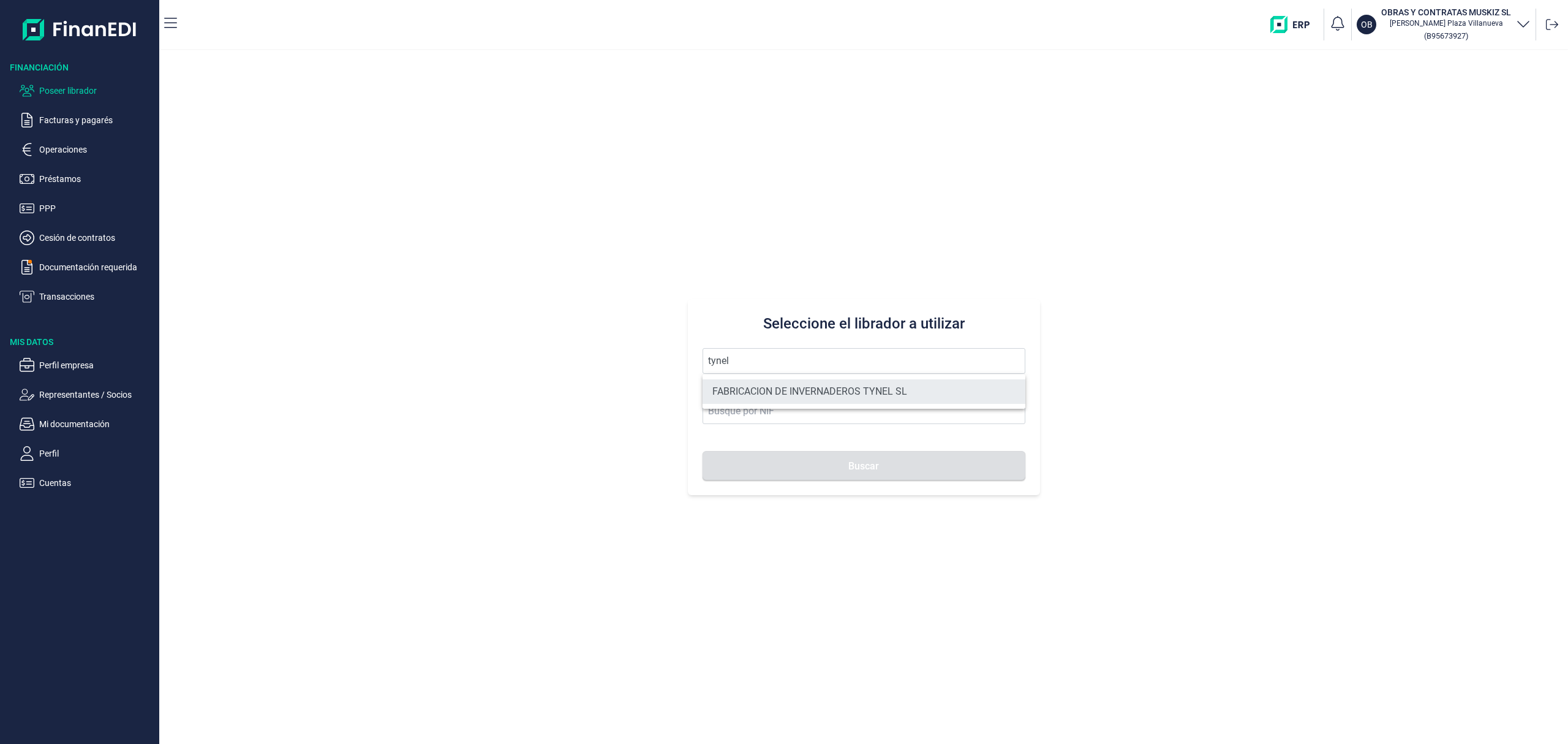
drag, startPoint x: 788, startPoint y: 393, endPoint x: 789, endPoint y: 400, distance: 7.1
click at [788, 395] on li "FABRICACION DE INVERNADEROS TYNEL SL" at bounding box center [863, 391] width 322 height 24
type input "FABRICACION DE INVERNADEROS TYNEL SL"
type input "B19439405"
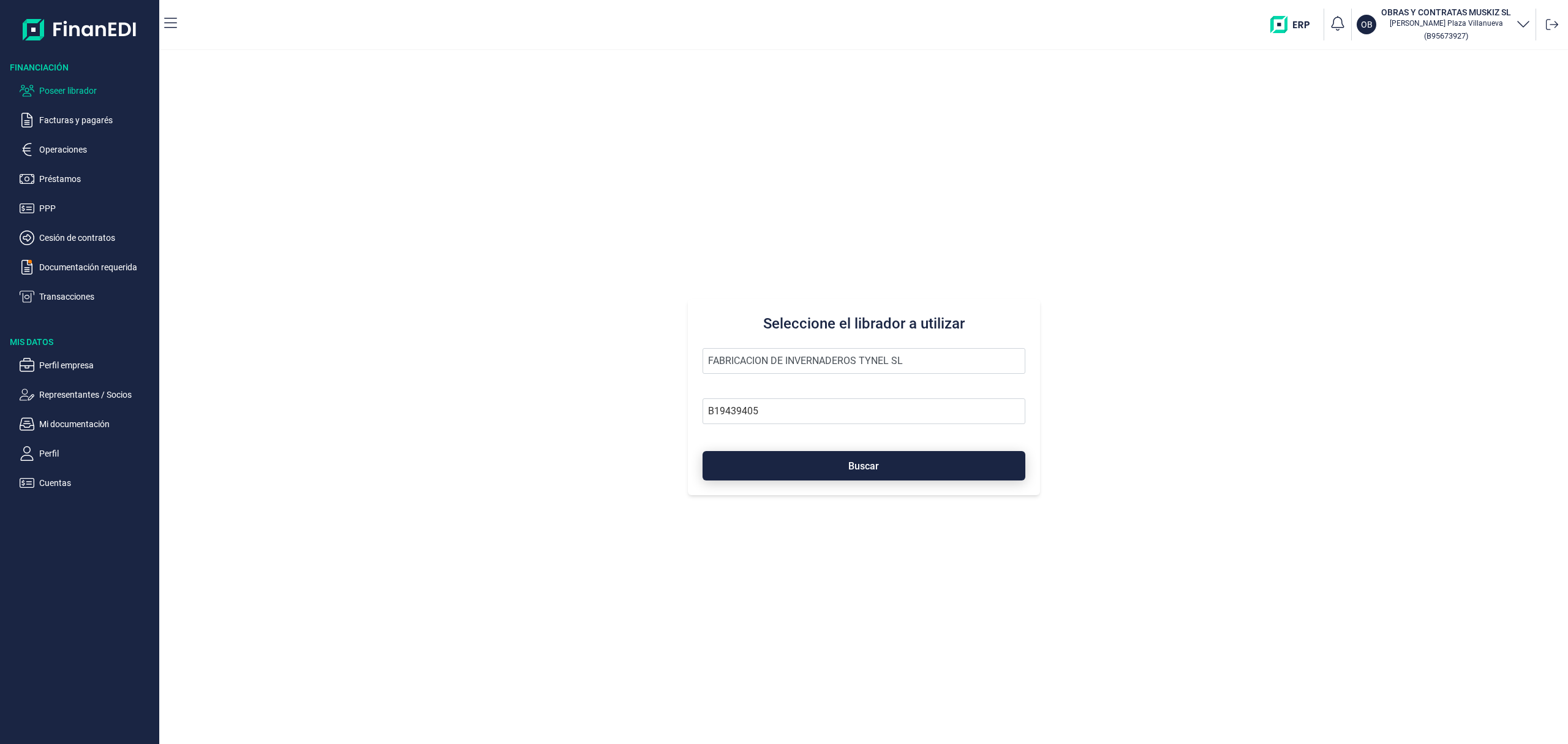
click at [806, 459] on button "Buscar" at bounding box center [863, 465] width 322 height 29
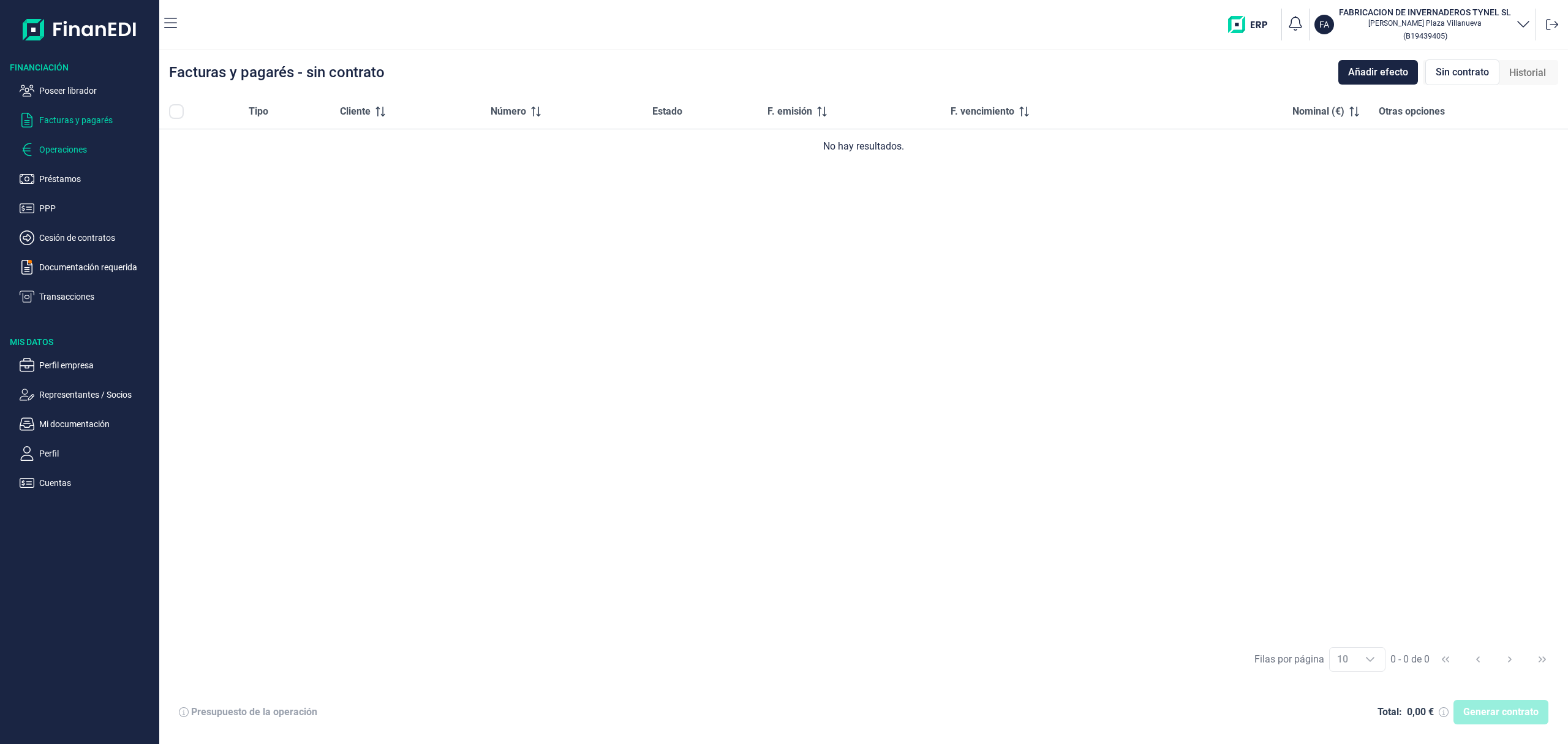
click at [69, 148] on p "Operaciones" at bounding box center [97, 149] width 115 height 15
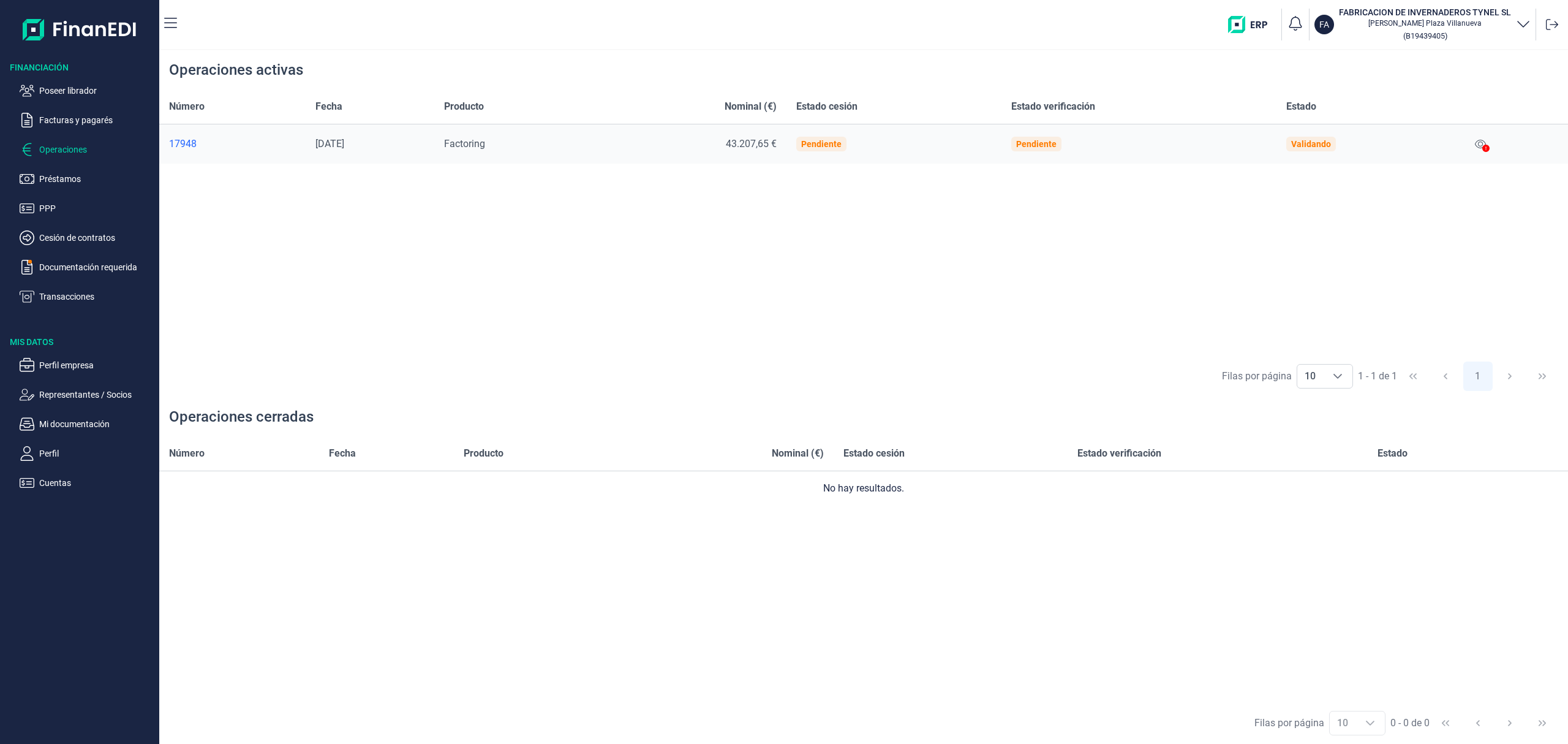
click at [123, 80] on ul "Poseer librador Facturas y pagarés Operaciones Préstamos PPP Cesión de contrato…" at bounding box center [79, 188] width 159 height 231
click at [125, 84] on p "Poseer librador" at bounding box center [97, 90] width 115 height 15
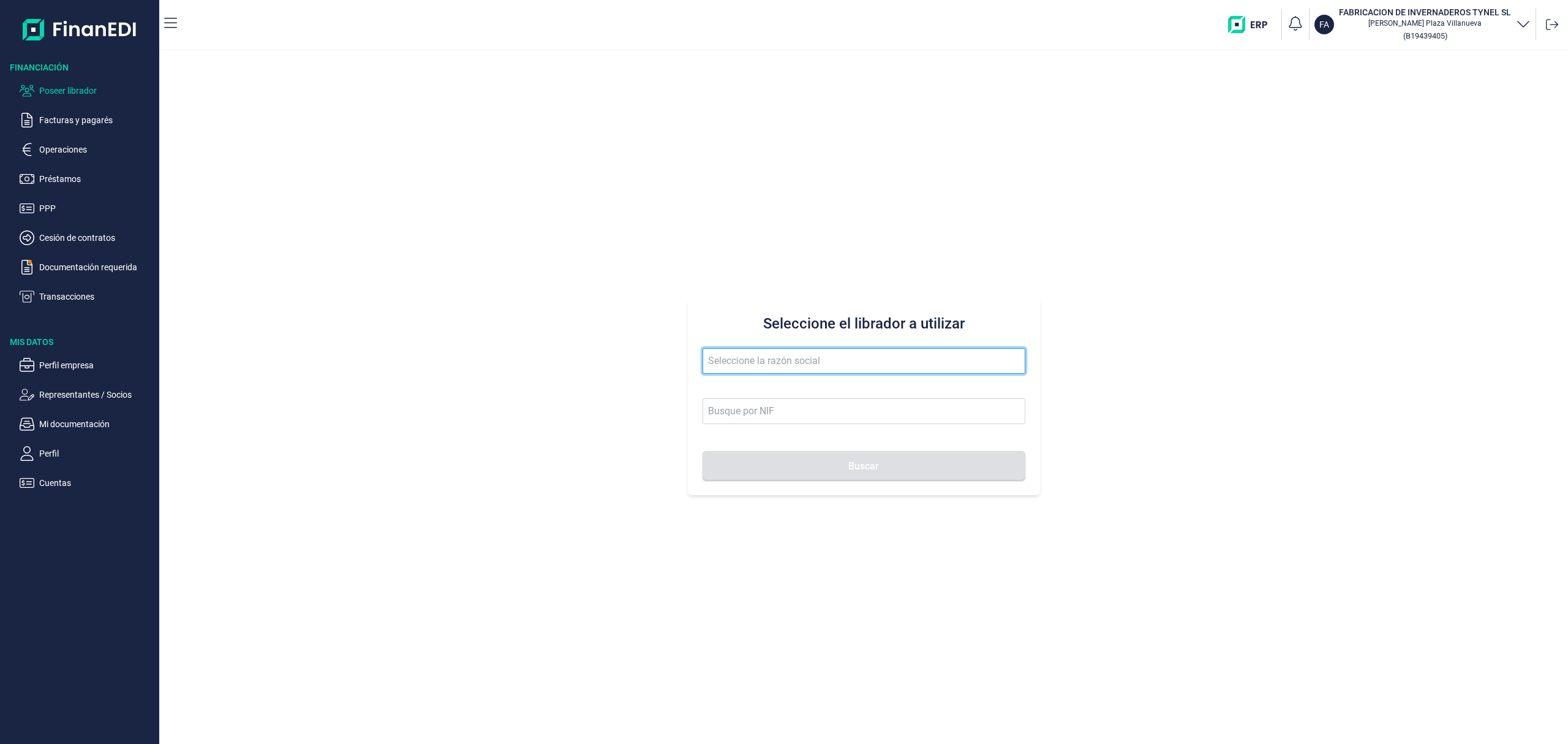
click at [707, 364] on input "text" at bounding box center [863, 361] width 322 height 26
drag, startPoint x: 746, startPoint y: 359, endPoint x: 556, endPoint y: 351, distance: 190.2
click at [617, 350] on div "Seleccione el librador a utilizar el duo Buscar" at bounding box center [863, 397] width 1408 height 693
type input "p"
type input "pastelero"
